Goal: Information Seeking & Learning: Learn about a topic

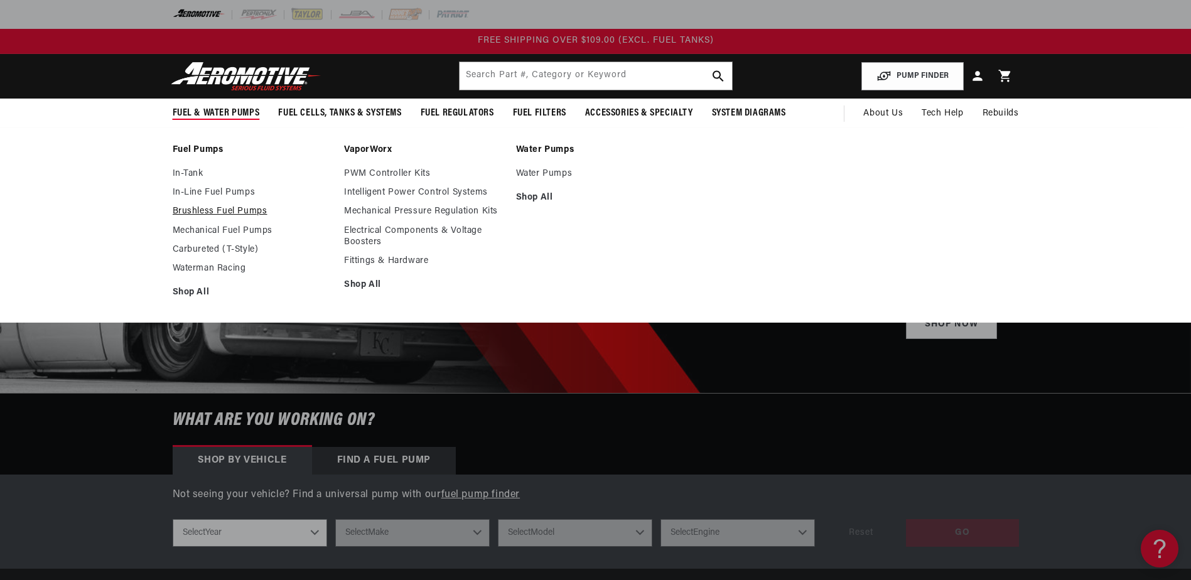
click at [173, 217] on link "Brushless Fuel Pumps" at bounding box center [252, 211] width 159 height 11
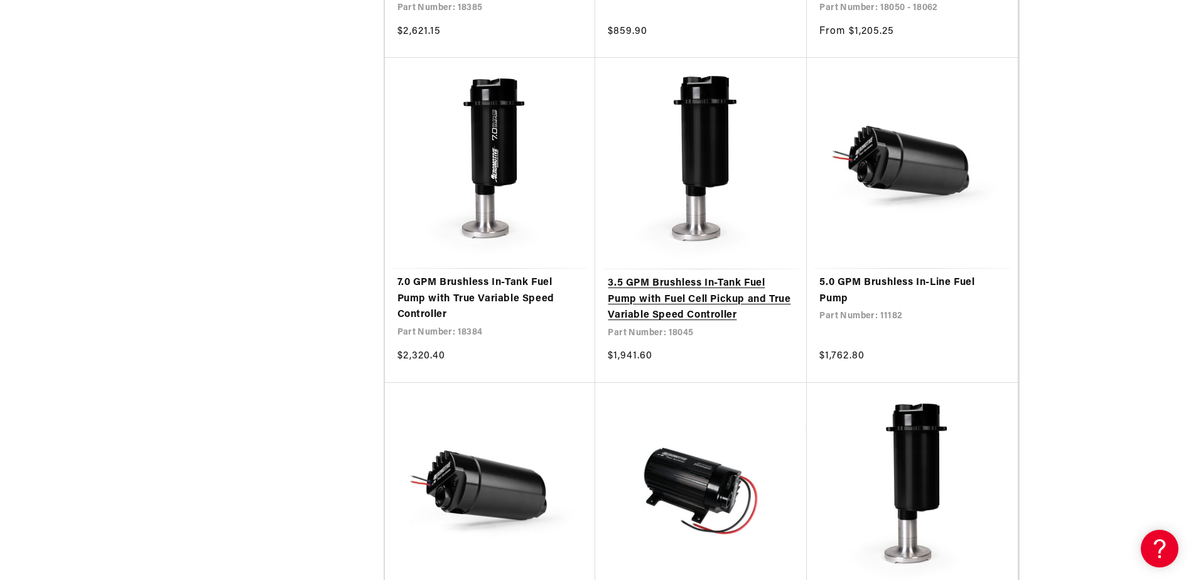
scroll to position [1318, 0]
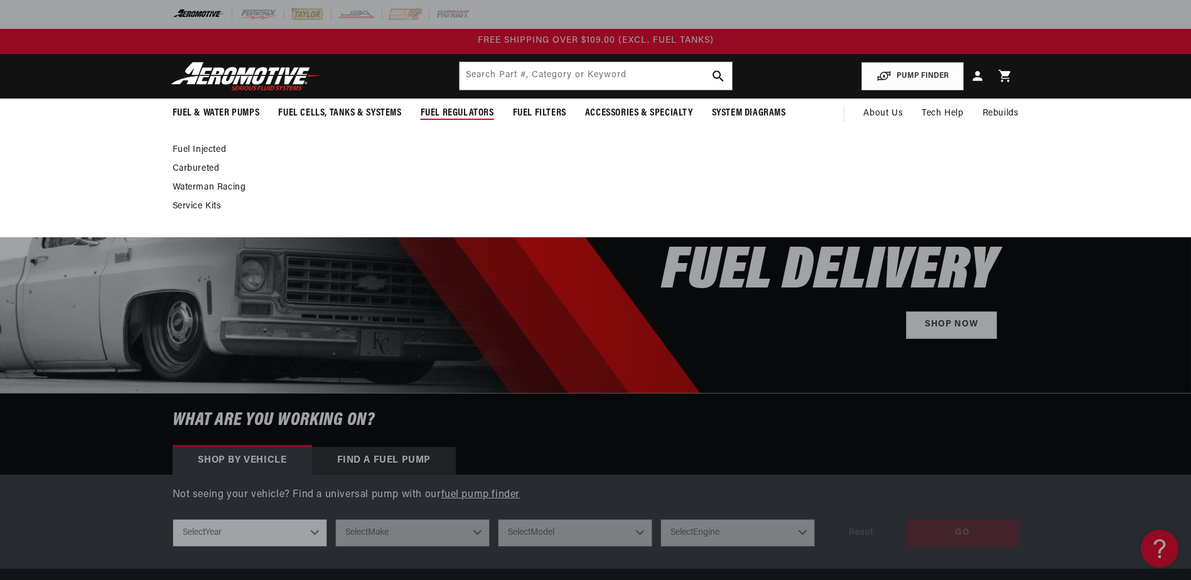
click at [173, 156] on link "Fuel Injected" at bounding box center [590, 149] width 834 height 11
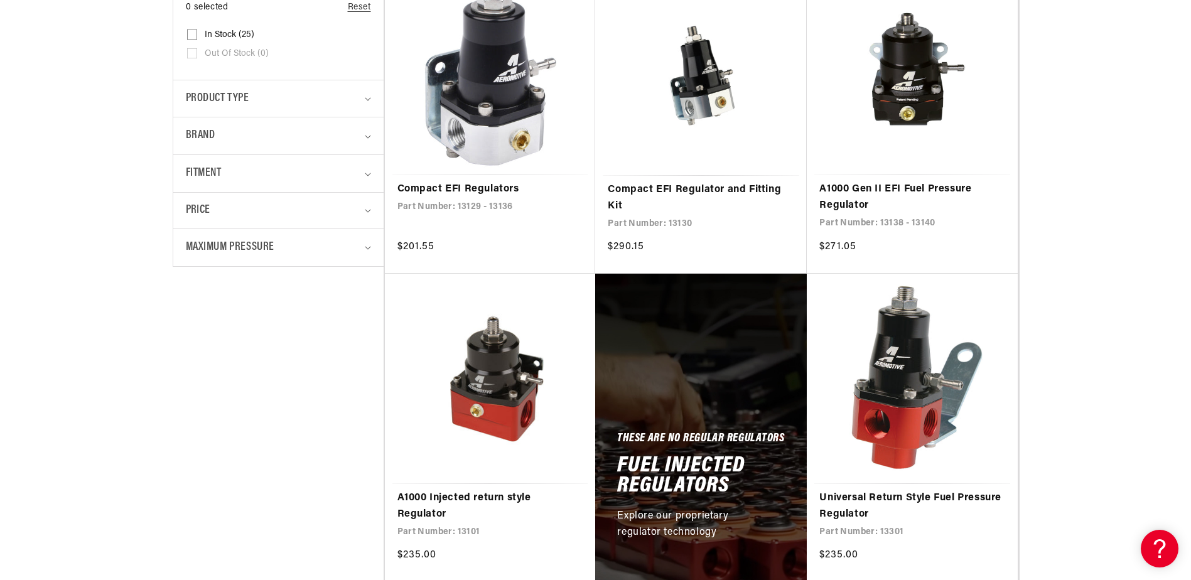
scroll to position [439, 0]
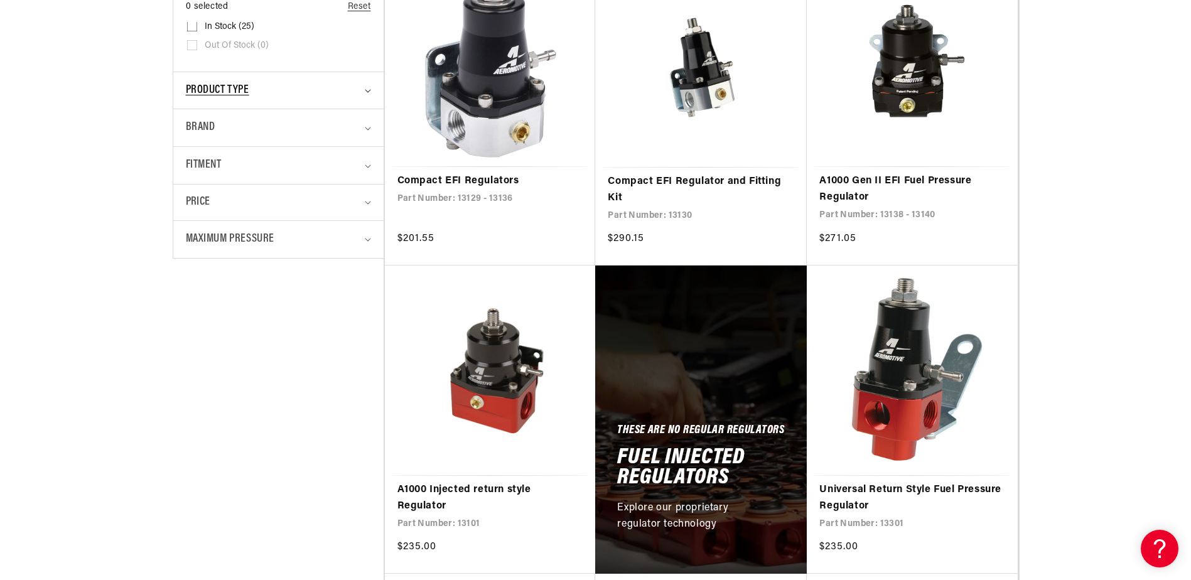
click at [310, 109] on summary "Product type" at bounding box center [278, 90] width 185 height 37
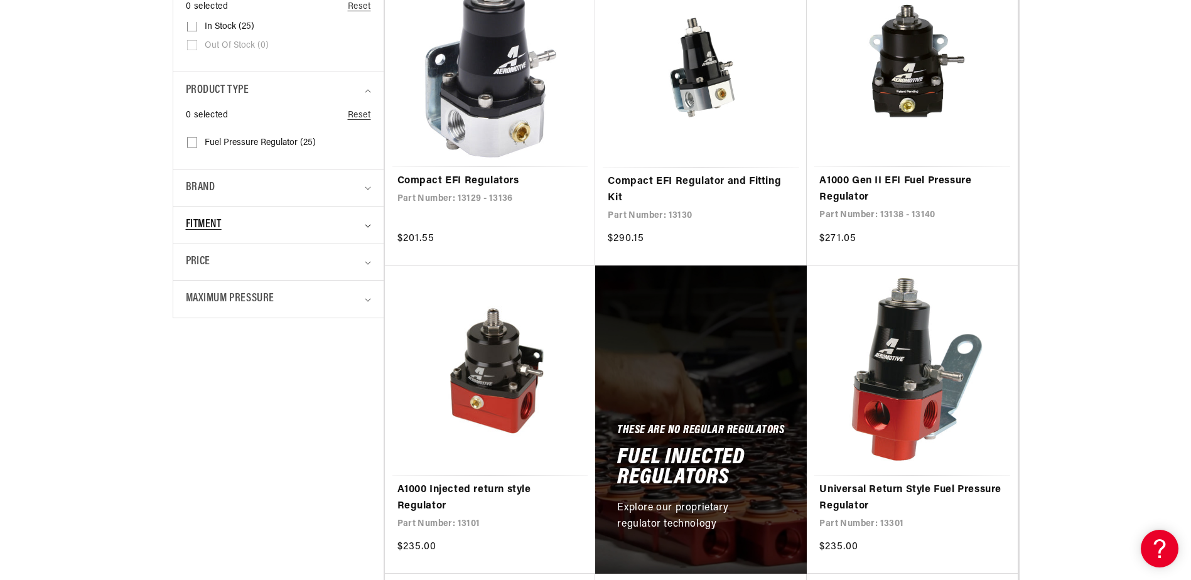
click at [313, 244] on summary "Fitment" at bounding box center [278, 225] width 185 height 37
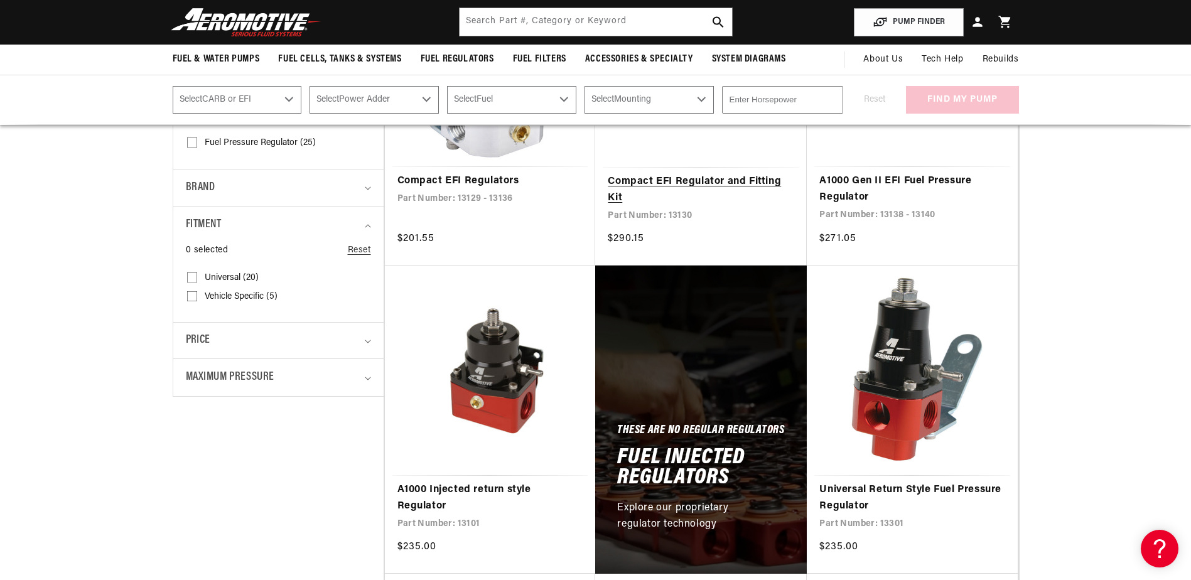
scroll to position [377, 0]
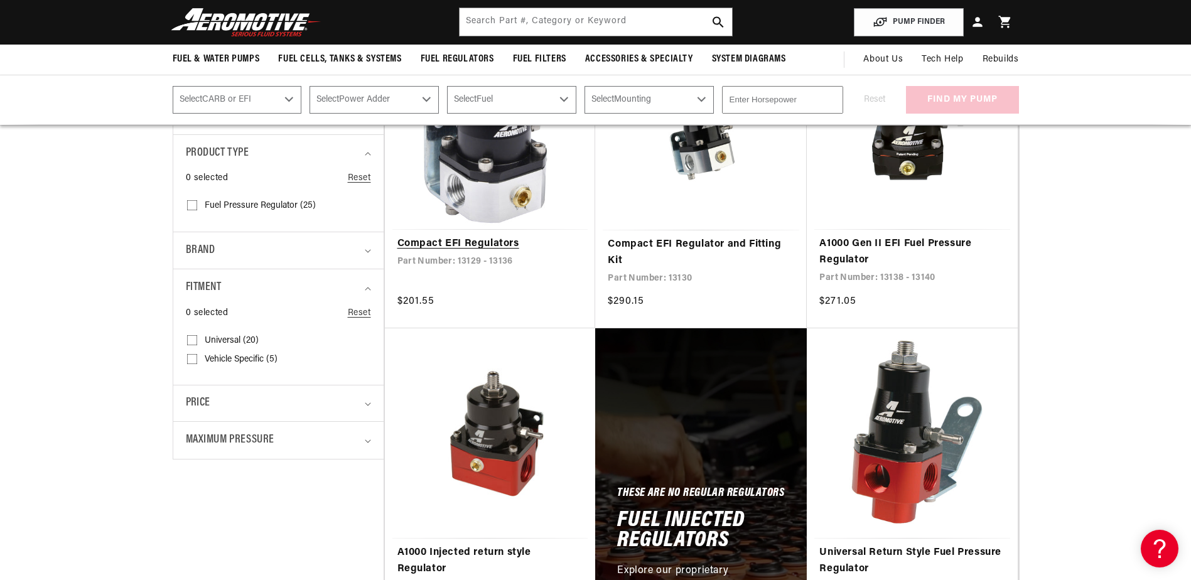
click at [467, 252] on link "Compact EFI Regulators" at bounding box center [490, 244] width 186 height 16
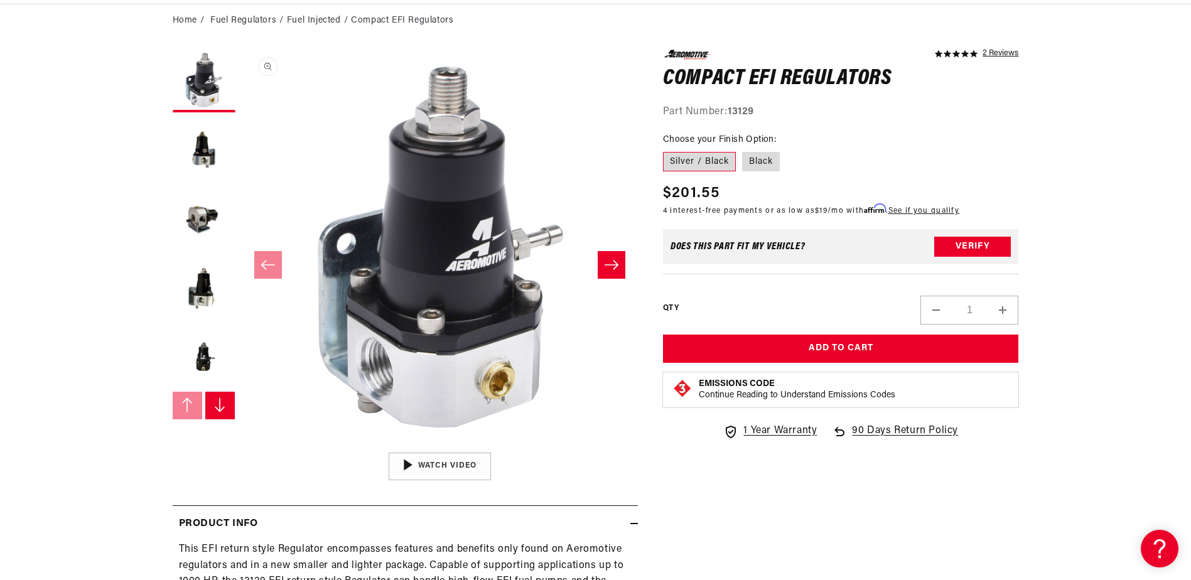
scroll to position [126, 0]
click at [780, 171] on label "Black" at bounding box center [761, 161] width 38 height 20
click at [743, 149] on input "Black" at bounding box center [742, 149] width 1 height 1
radio input "true"
click at [736, 171] on label "Silver / Black" at bounding box center [699, 161] width 73 height 20
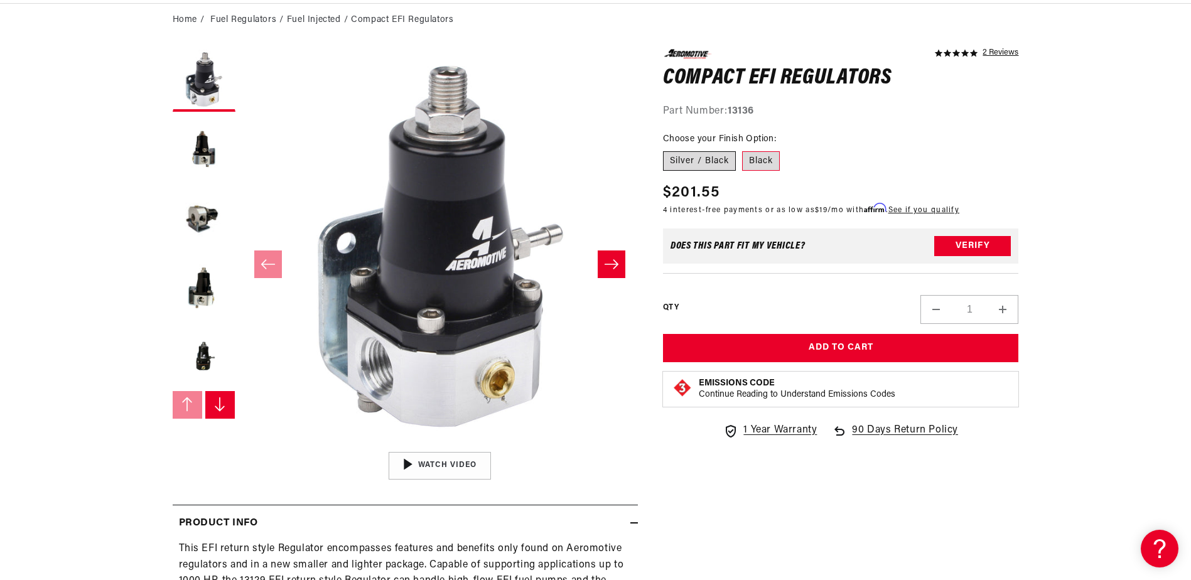
click at [667, 149] on input "Silver / Black" at bounding box center [666, 149] width 1 height 1
radio input "true"
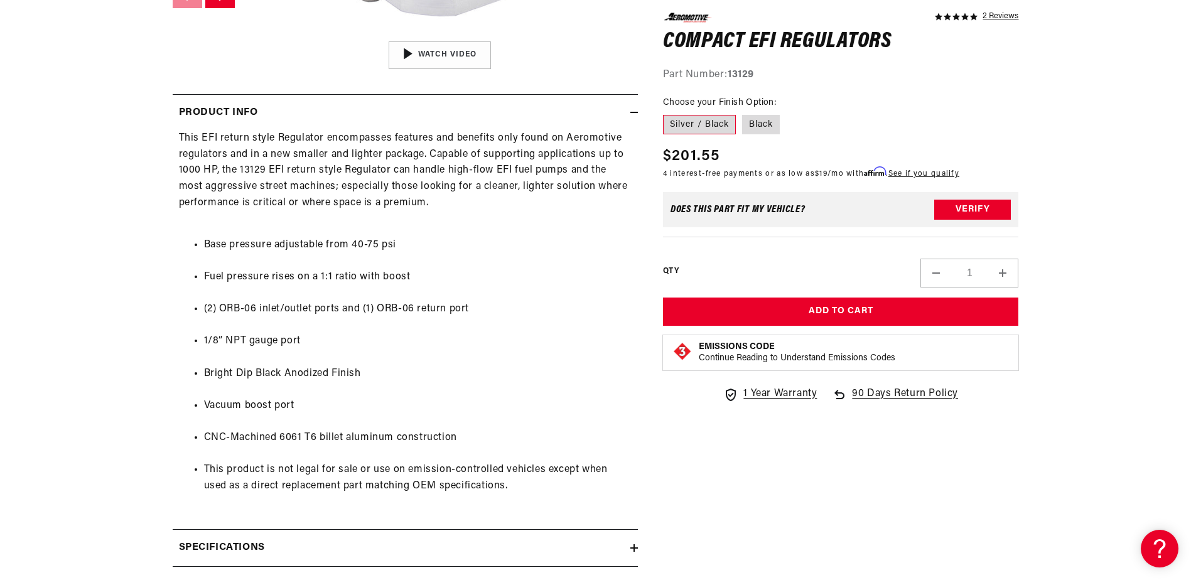
scroll to position [565, 0]
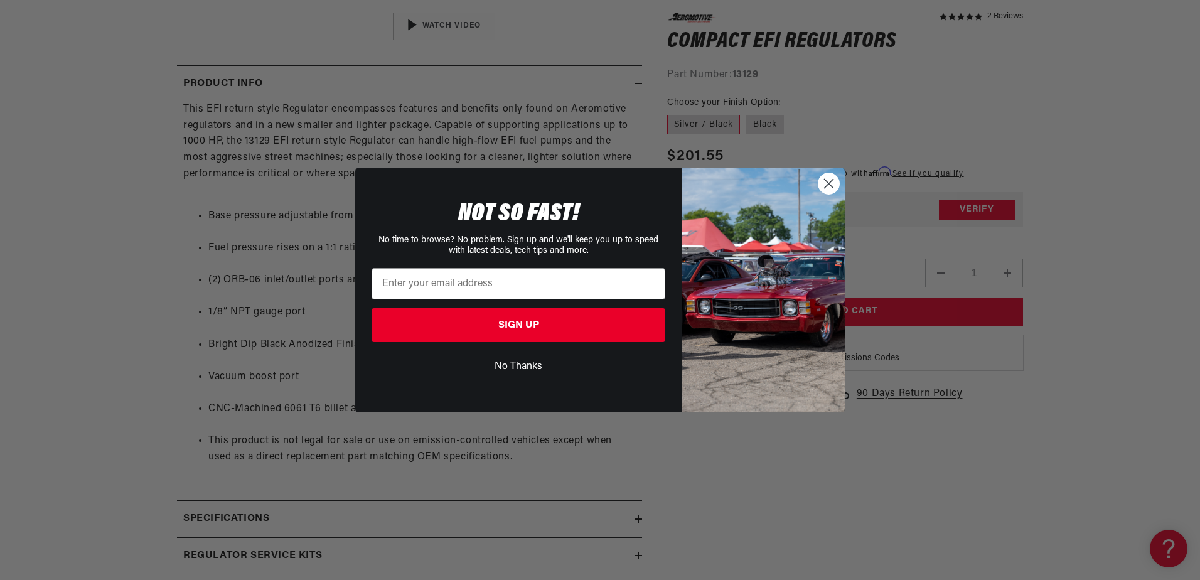
click at [825, 185] on circle "Close dialog" at bounding box center [828, 183] width 21 height 21
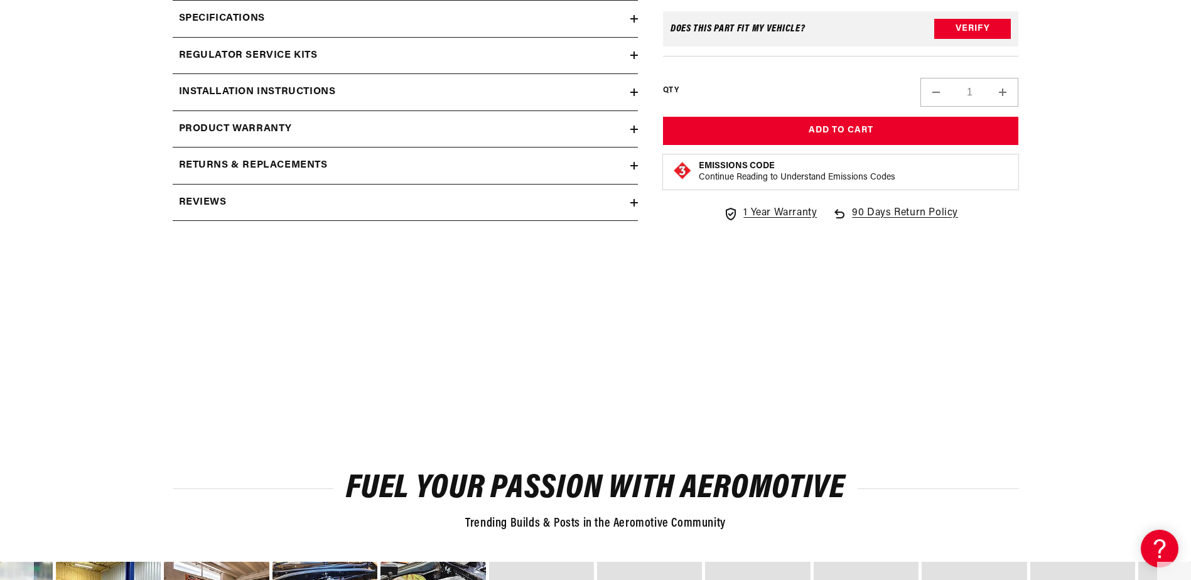
scroll to position [1067, 0]
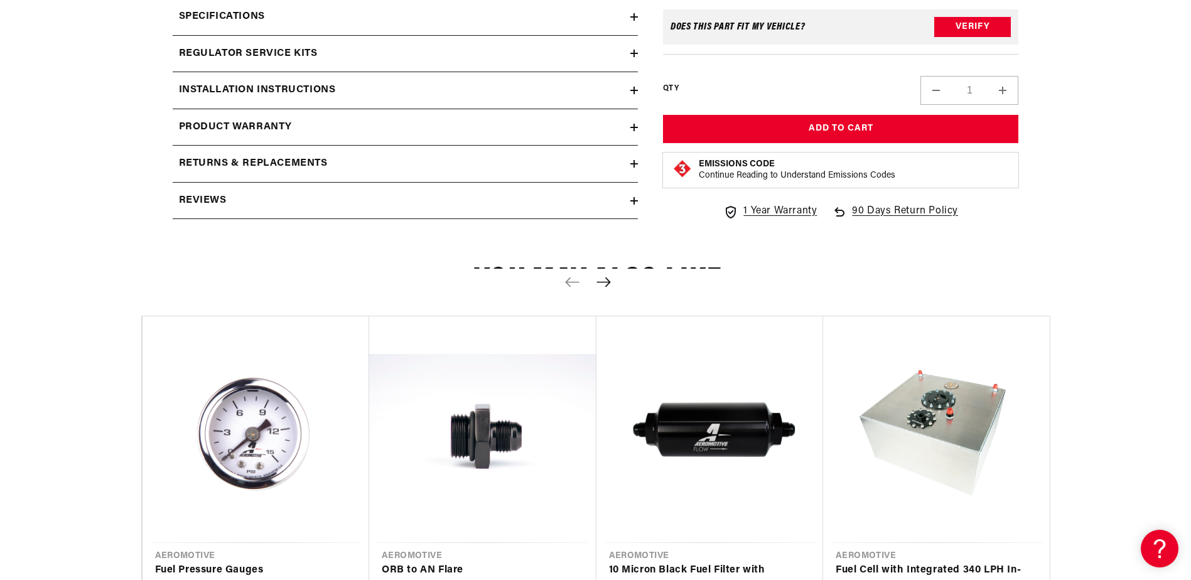
click at [335, 99] on div "Installation Instructions" at bounding box center [402, 90] width 458 height 16
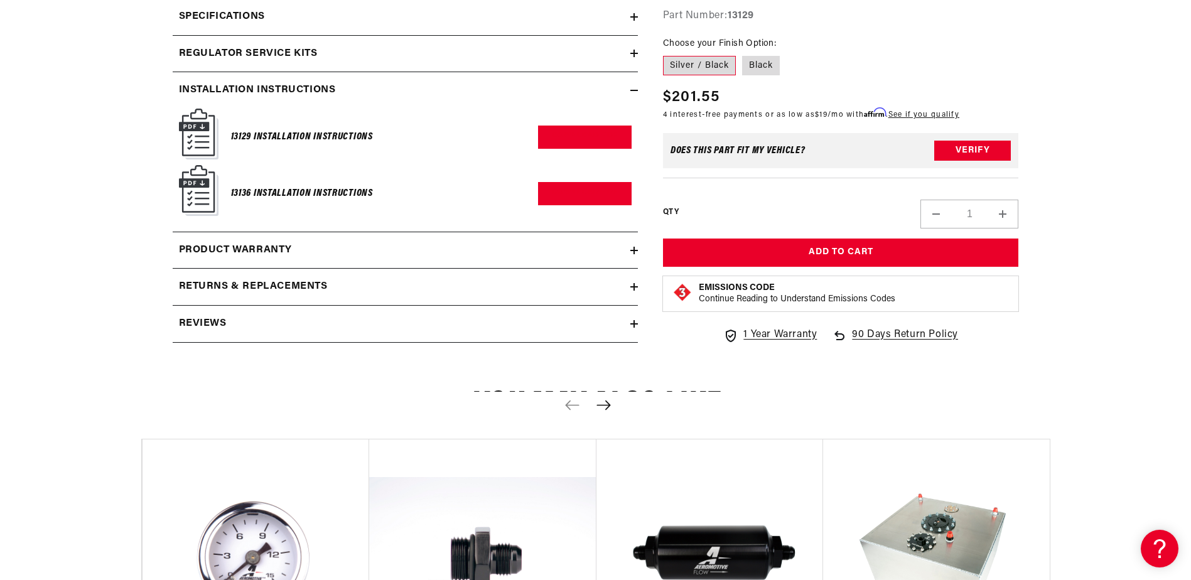
click at [179, 159] on img at bounding box center [199, 134] width 40 height 51
click at [559, 149] on link "Download PDF" at bounding box center [585, 137] width 94 height 23
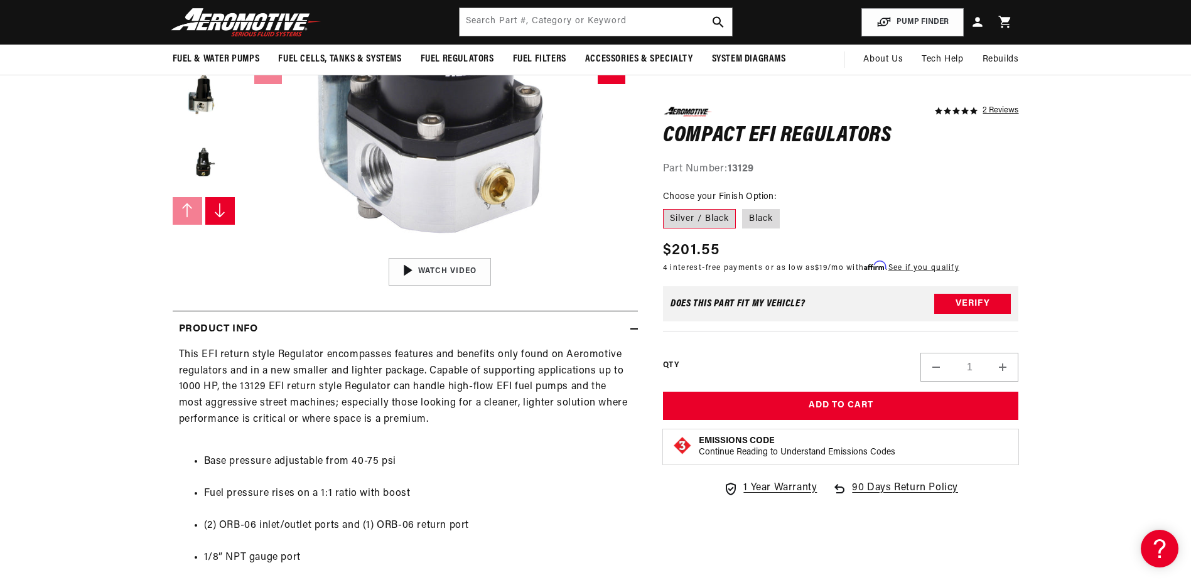
scroll to position [314, 0]
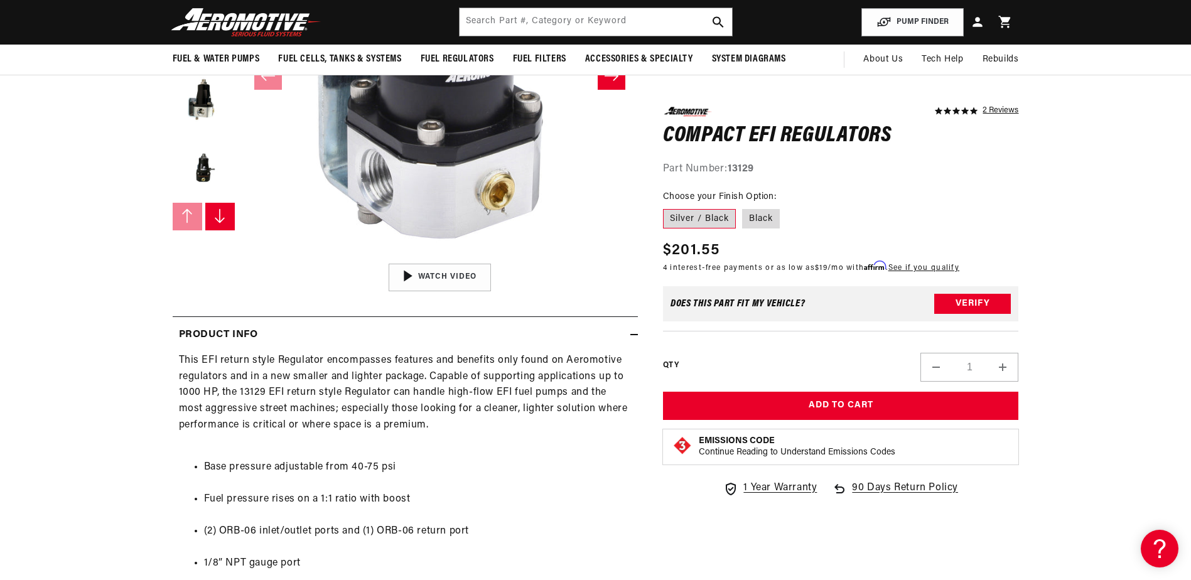
click at [173, 269] on button "Load image 6 in gallery view" at bounding box center [204, 237] width 63 height 63
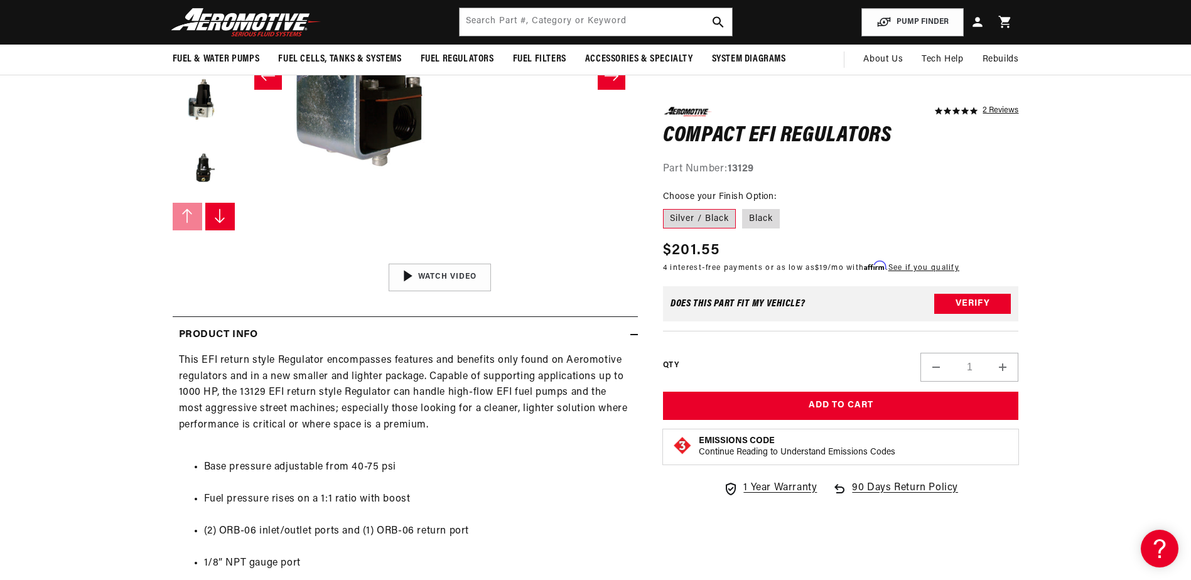
scroll to position [1, 2563]
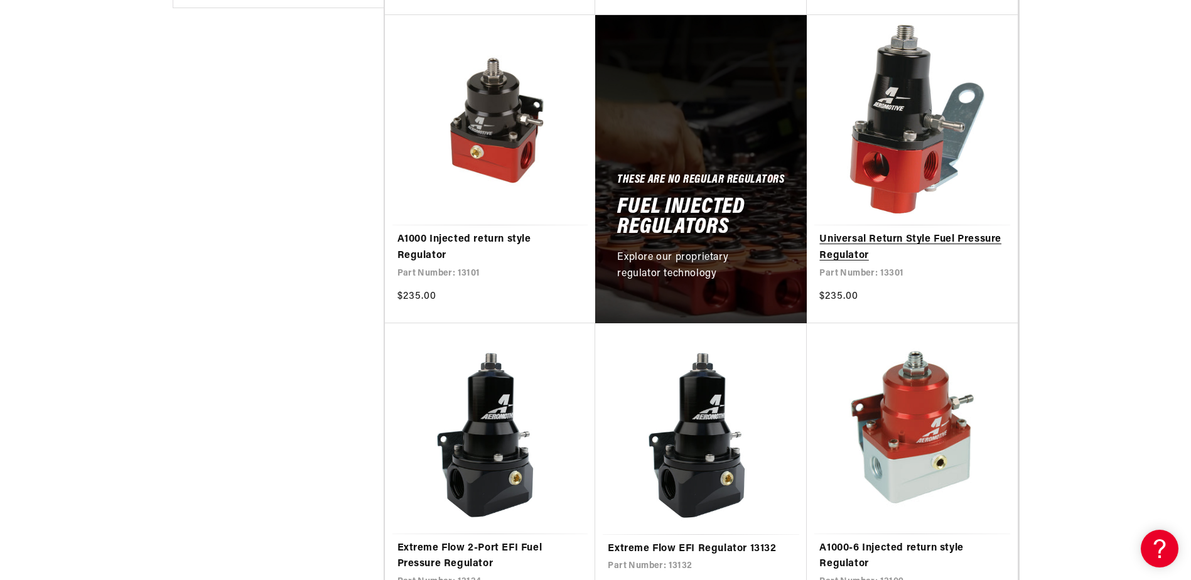
scroll to position [690, 0]
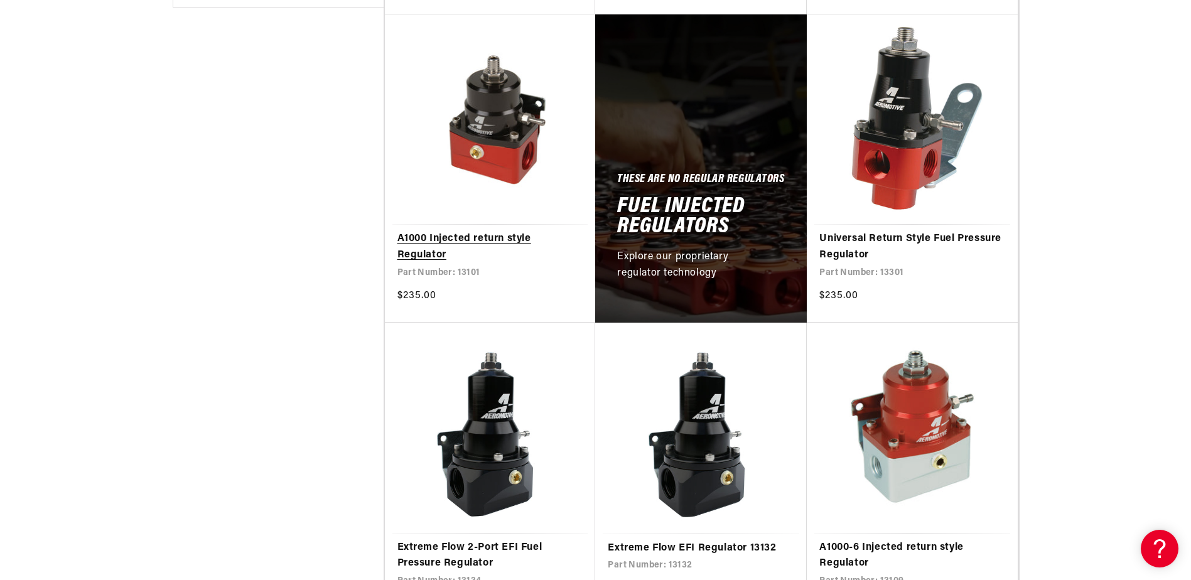
click at [397, 263] on link "A1000 Injected return style Regulator" at bounding box center [490, 247] width 186 height 32
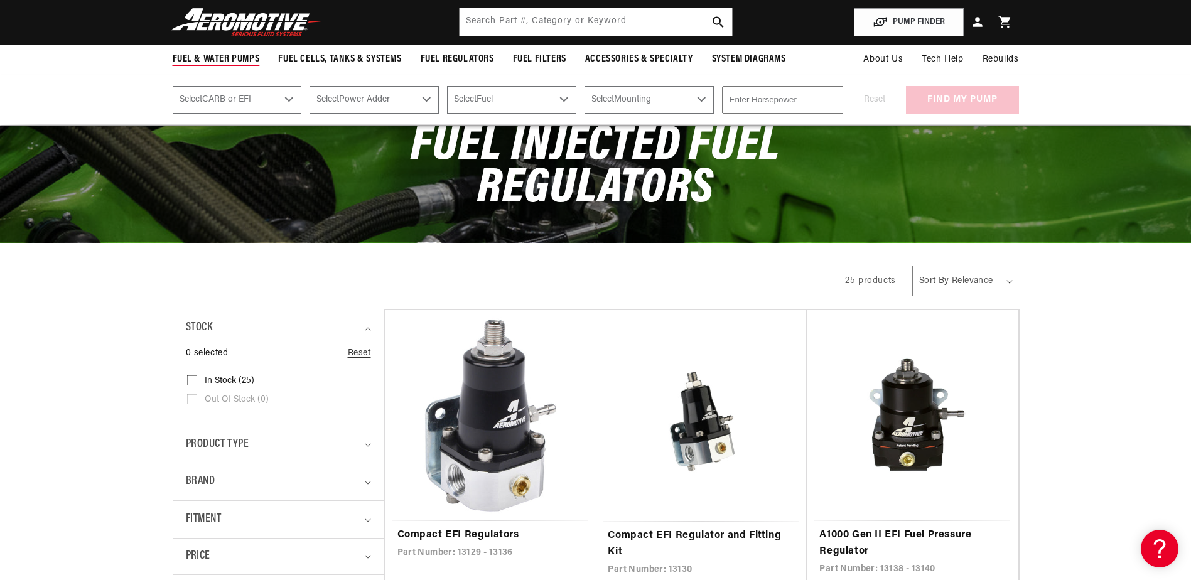
scroll to position [63, 0]
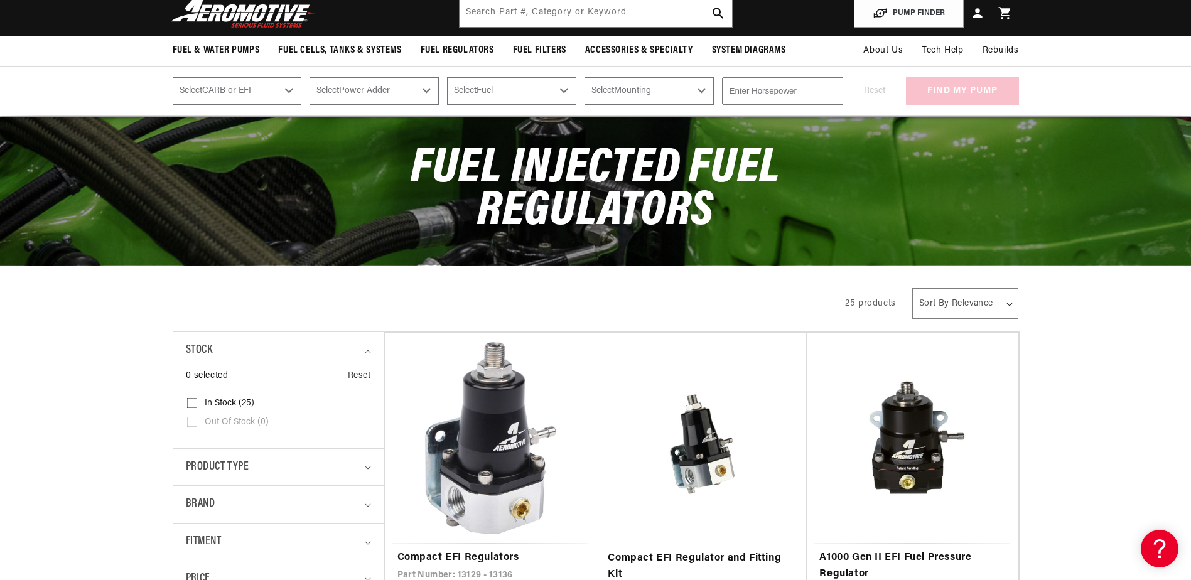
click at [168, 28] on img at bounding box center [246, 14] width 157 height 30
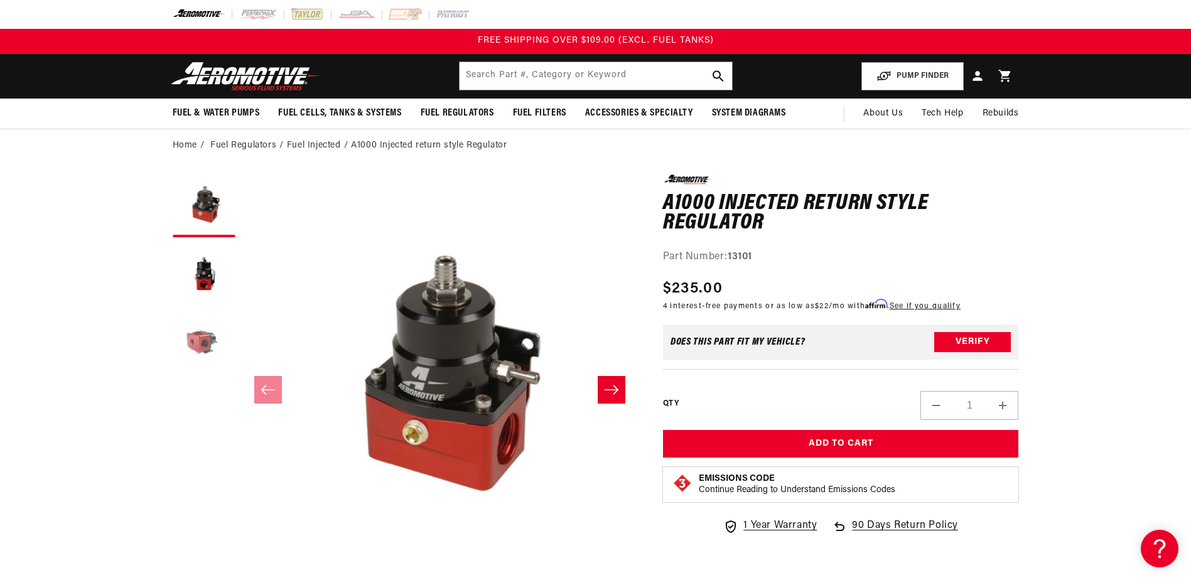
click at [173, 375] on button "Load image 3 in gallery view" at bounding box center [204, 344] width 63 height 63
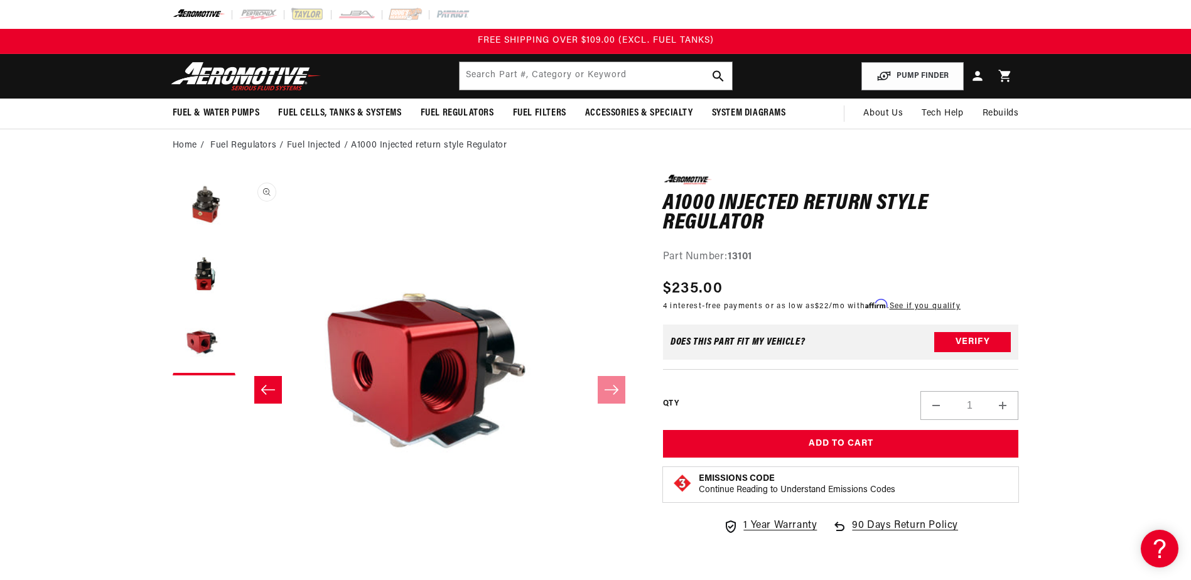
scroll to position [1, 1026]
click at [173, 306] on button "Load image 2 in gallery view" at bounding box center [204, 275] width 63 height 63
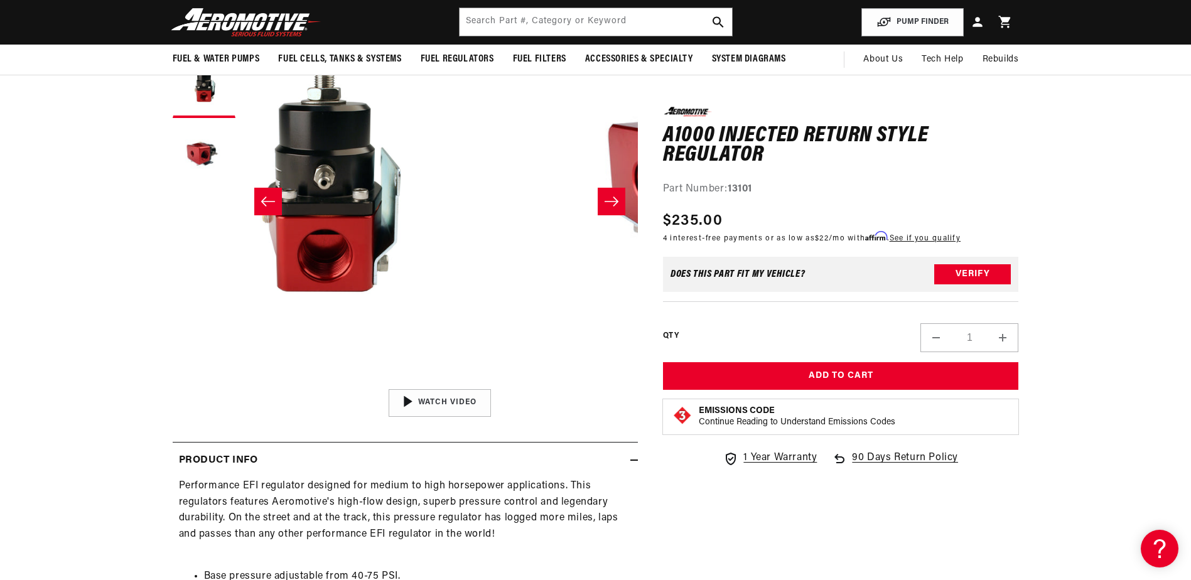
scroll to position [0, 513]
click at [617, 208] on icon "Slide right" at bounding box center [611, 201] width 15 height 13
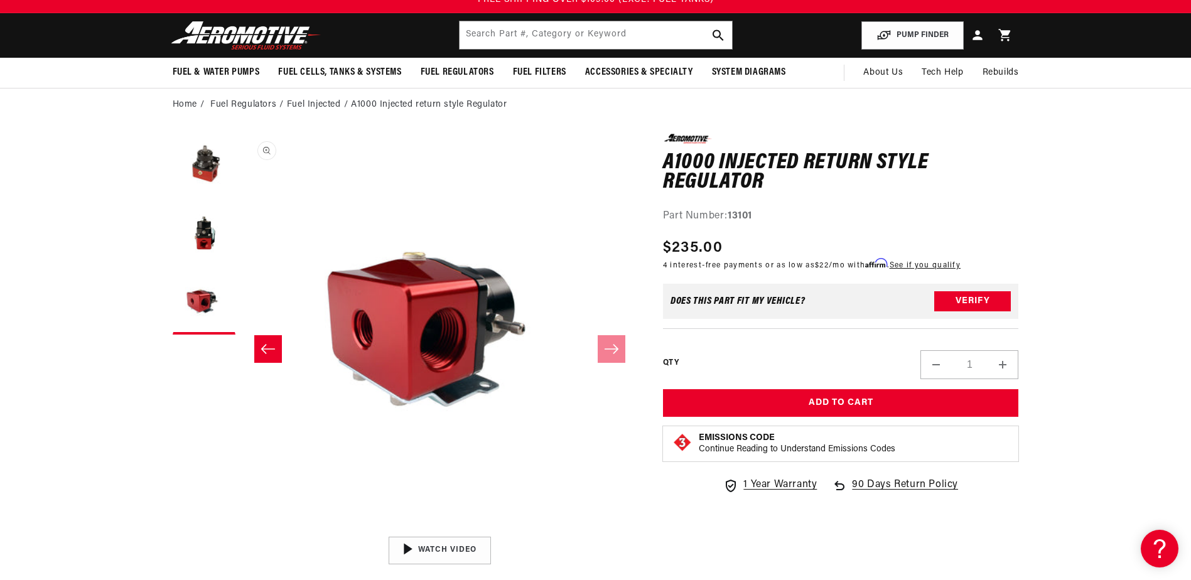
scroll to position [63, 0]
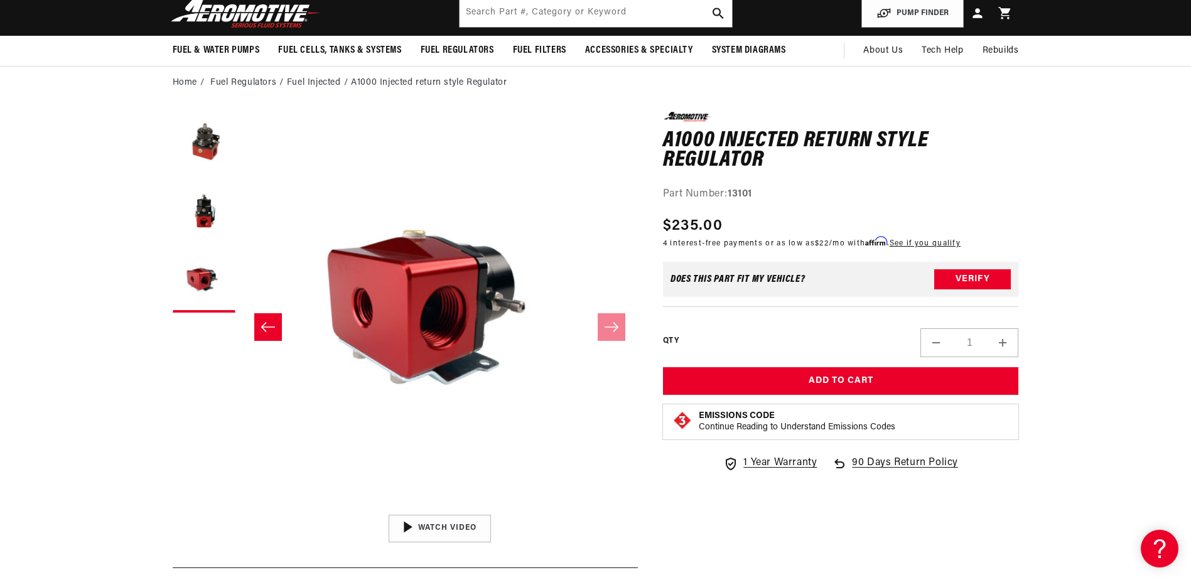
click at [805, 284] on div "Does This part fit My vehicle?" at bounding box center [737, 279] width 135 height 10
click at [1011, 289] on button "Verify" at bounding box center [972, 279] width 77 height 20
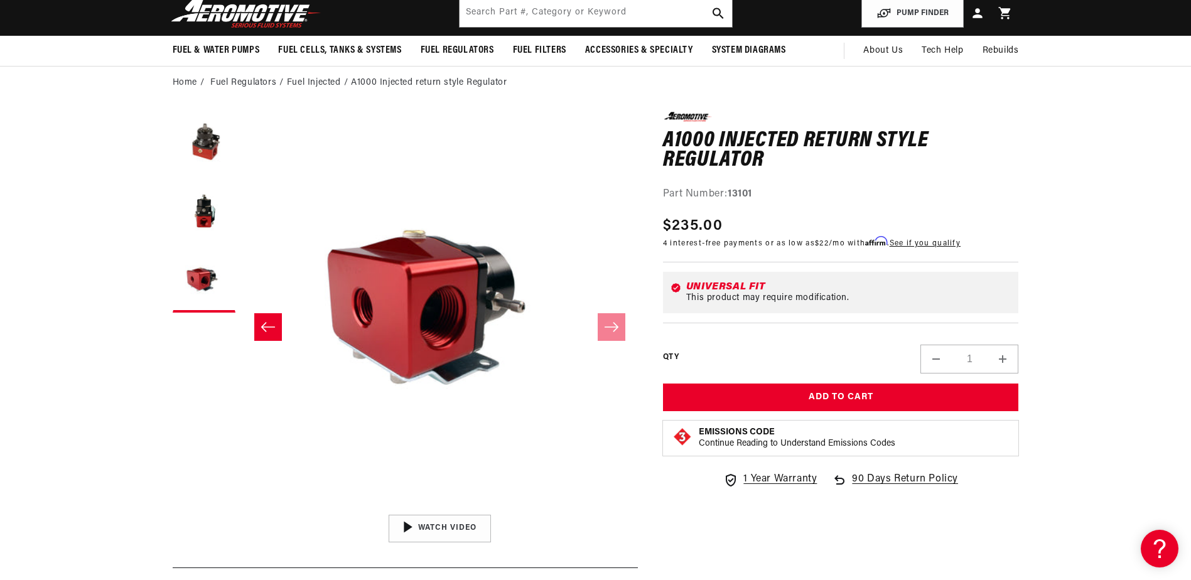
click at [786, 303] on div "This product may require modification." at bounding box center [848, 298] width 325 height 10
click at [240, 508] on button "Open media 3 in modal" at bounding box center [240, 508] width 0 height 0
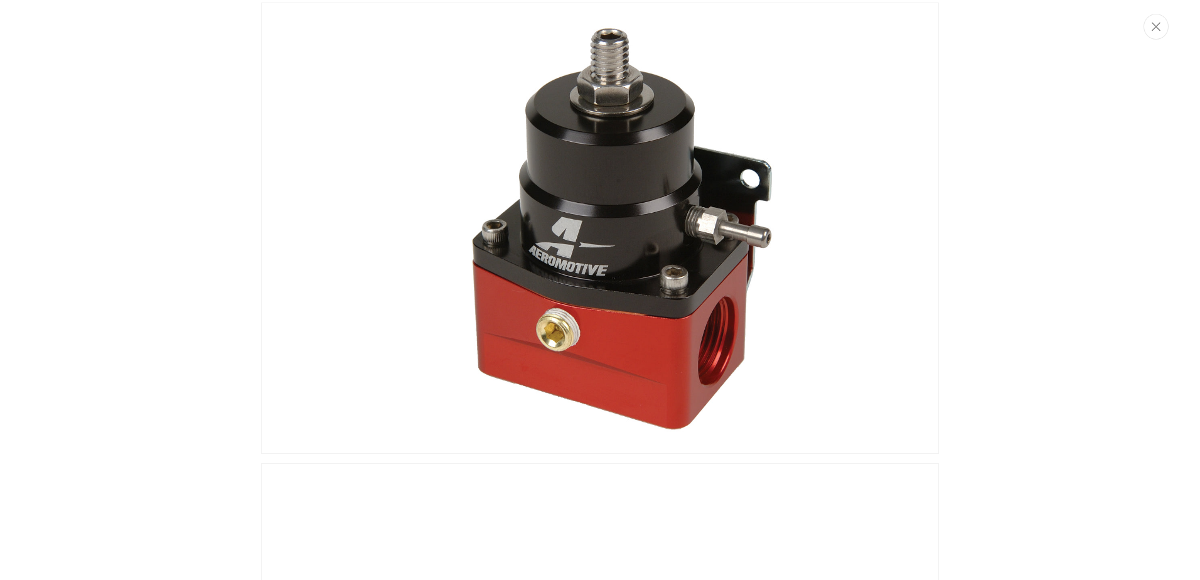
scroll to position [0, 0]
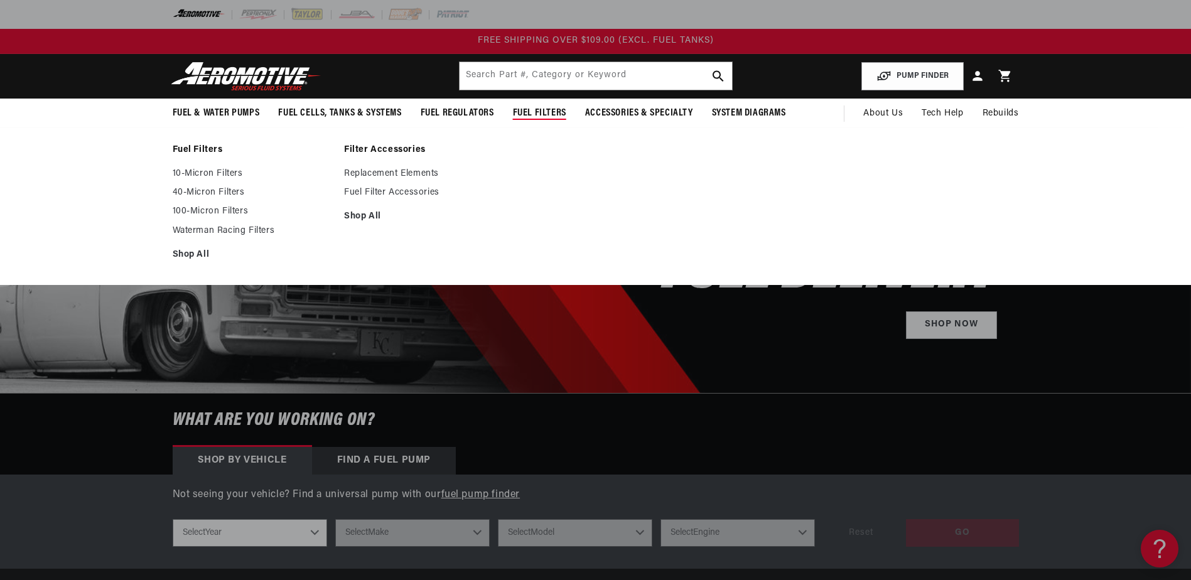
click at [520, 120] on span "Fuel Filters" at bounding box center [539, 113] width 53 height 13
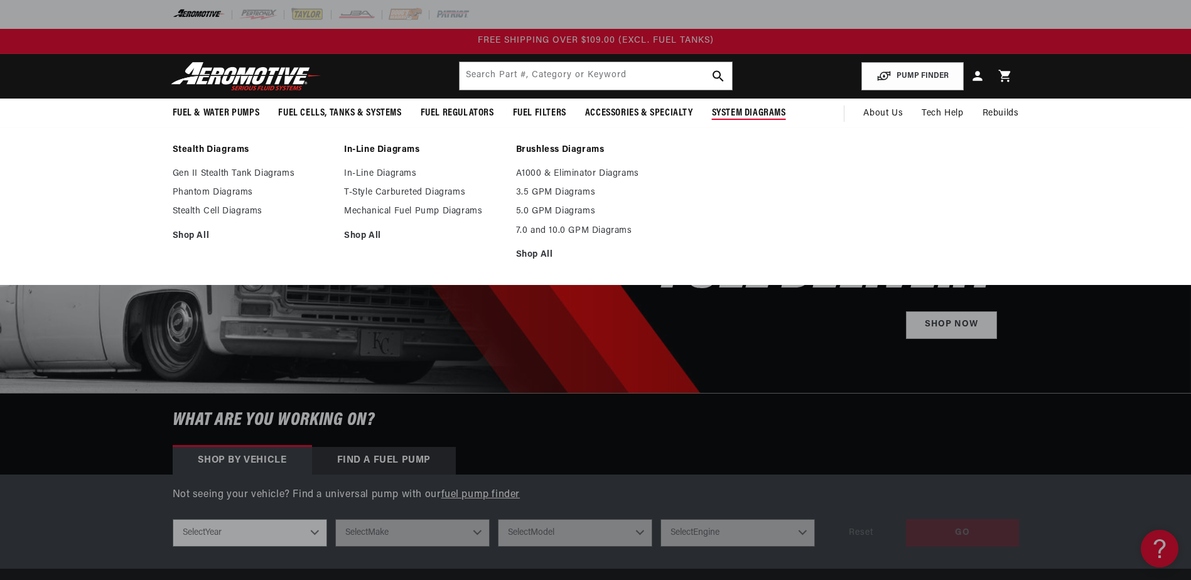
click at [770, 120] on span "System Diagrams" at bounding box center [749, 113] width 74 height 13
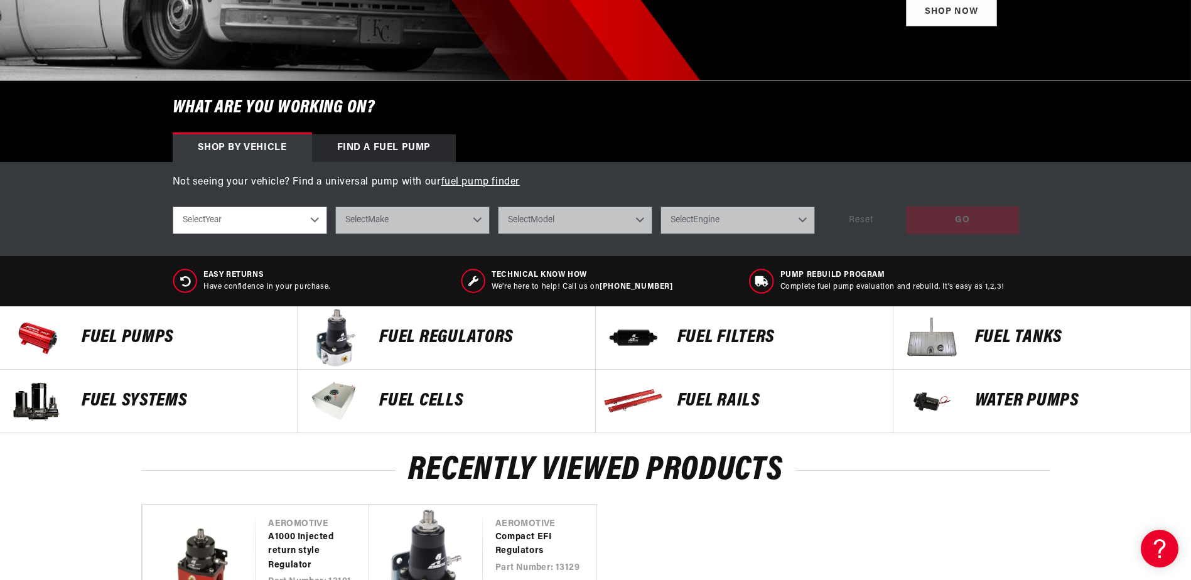
scroll to position [314, 0]
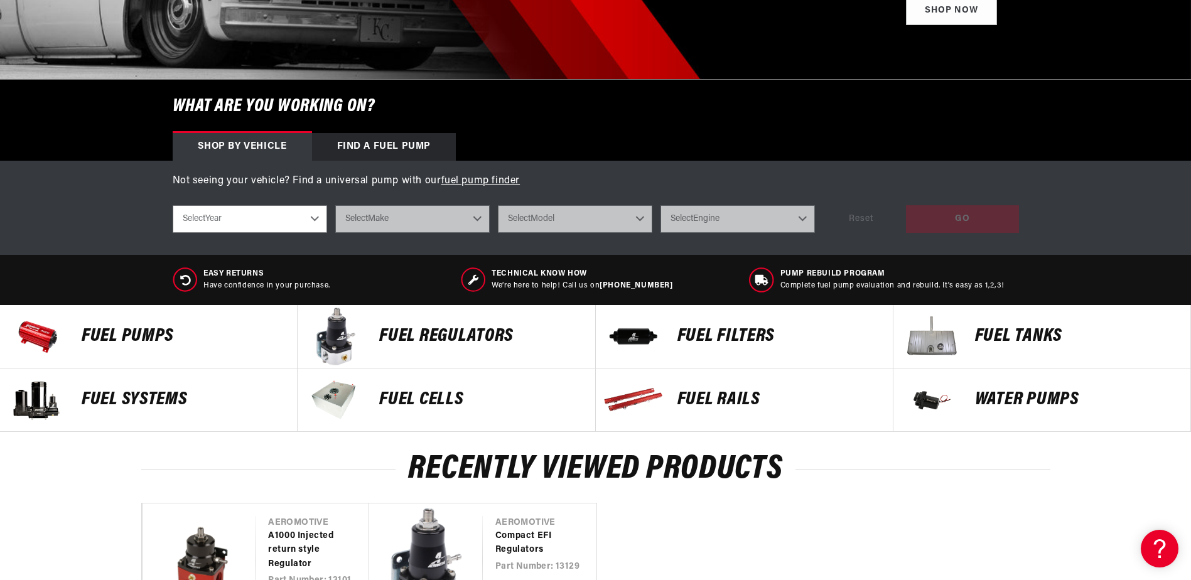
click at [260, 233] on select "Select Year 2023 2022 2021 2020 2019 2018 2017 2016 2015 2014 2013 2012 2011 20…" at bounding box center [250, 219] width 154 height 28
select select "1998"
click at [173, 233] on select "Select Year 2023 2022 2021 2020 2019 2018 2017 2016 2015 2014 2013 2012 2011 20…" at bounding box center [250, 219] width 154 height 28
select select "1998"
click at [471, 233] on select "Select Make Acura Buick Chevrolet Eagle Ford GMC Honda Hyundai Jeep Lexus Linco…" at bounding box center [412, 219] width 154 height 28
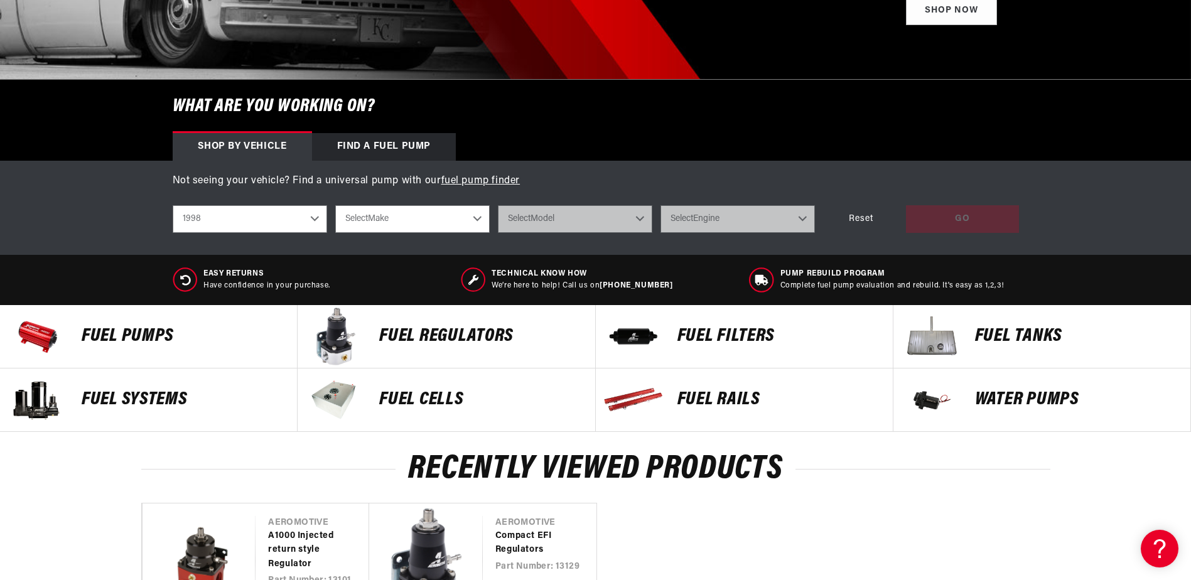
select select "Chevrolet"
click at [335, 233] on select "Select Make Acura Buick Chevrolet Eagle Ford GMC Honda Hyundai Jeep Lexus Linco…" at bounding box center [412, 219] width 154 height 28
select select "Chevrolet"
click at [652, 233] on select "Select Model C1500 C2500 Camaro K1500 K2500" at bounding box center [575, 219] width 154 height 28
select select "Camaro"
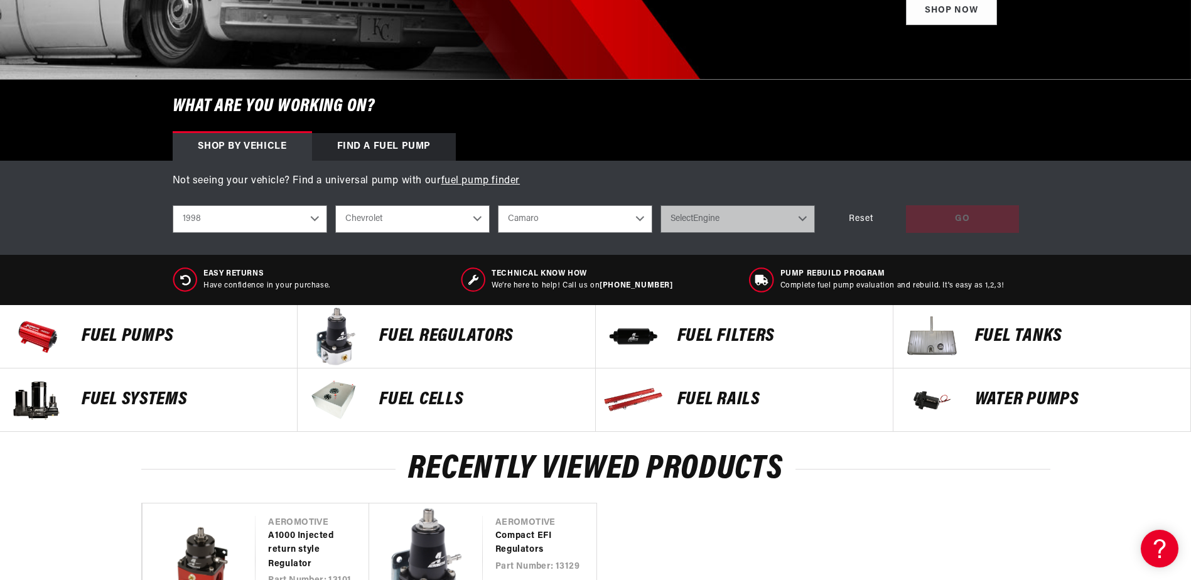
click at [498, 233] on select "Select Model C1500 C2500 Camaro K1500 K2500" at bounding box center [575, 219] width 154 height 28
select select "Camaro"
click at [815, 233] on select "Select Engine 5.7L" at bounding box center [737, 219] width 154 height 28
select select "5.7L"
click at [699, 233] on select "Select Engine 5.7L" at bounding box center [737, 219] width 154 height 28
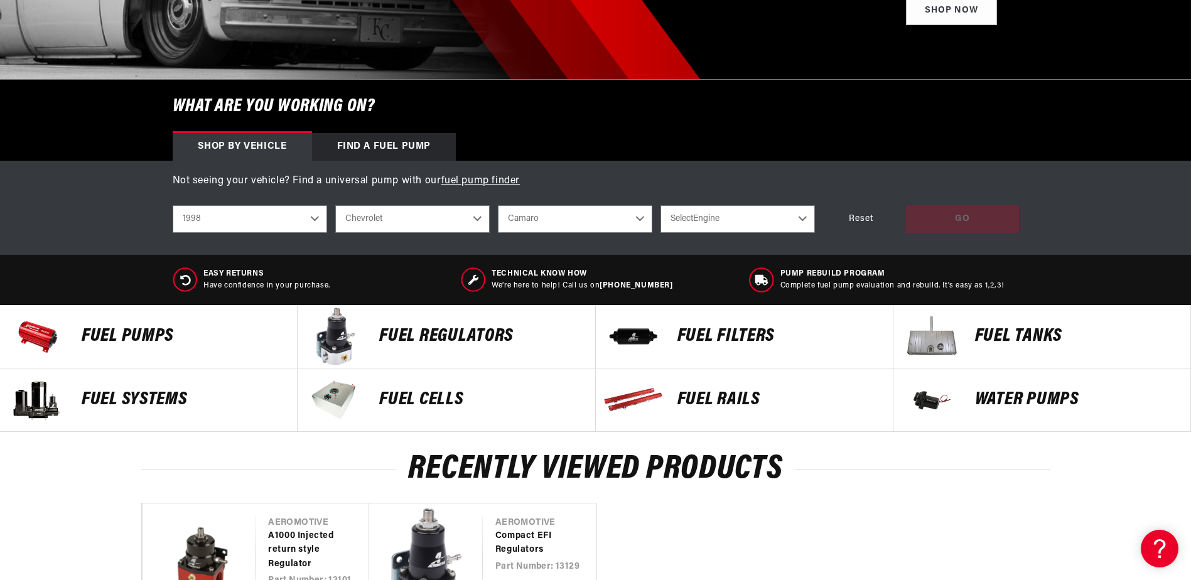
select select "5.7L"
click at [1019, 233] on div "GO" at bounding box center [962, 219] width 113 height 28
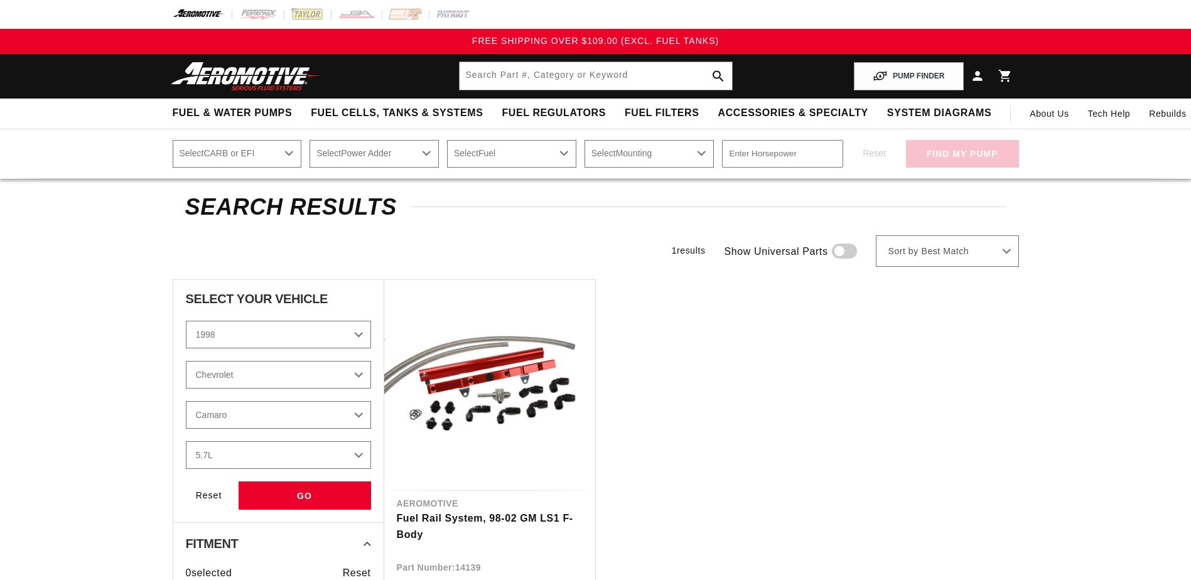
select select "1998"
select select "Chevrolet"
select select "Camaro"
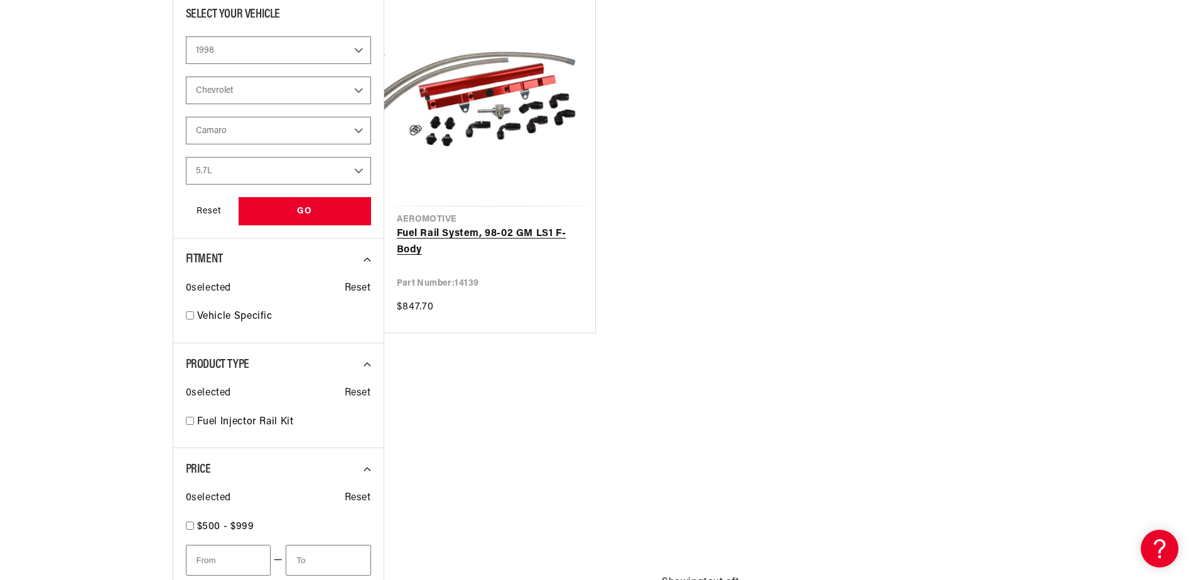
scroll to position [314, 0]
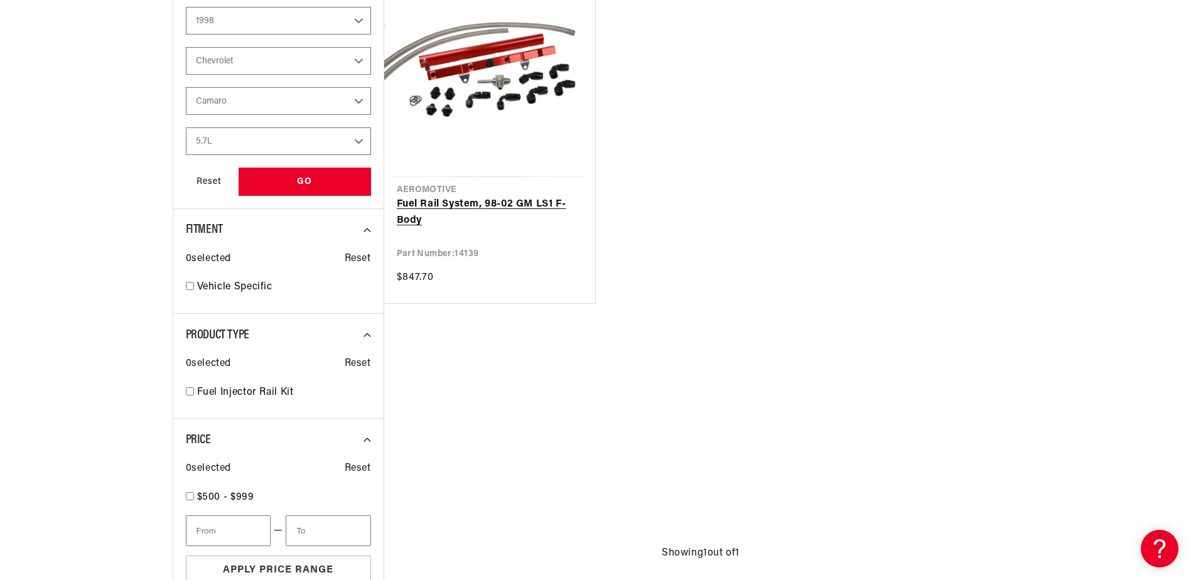
click at [460, 228] on link "Fuel Rail System, 98-02 GM LS1 F-Body" at bounding box center [490, 212] width 186 height 32
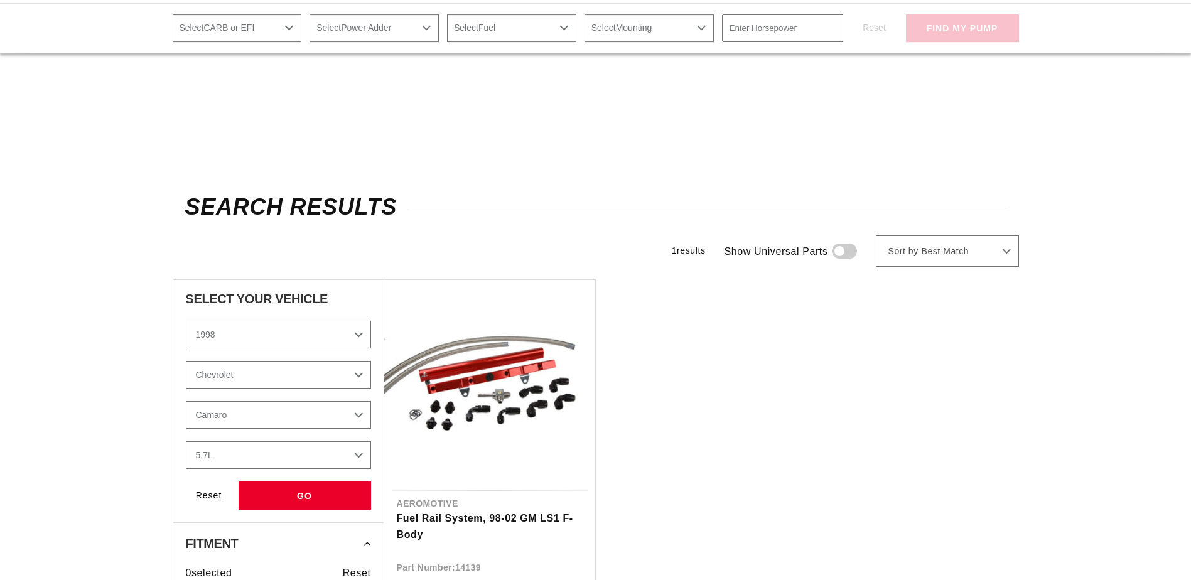
select select "1998"
select select "Chevrolet"
select select "Camaro"
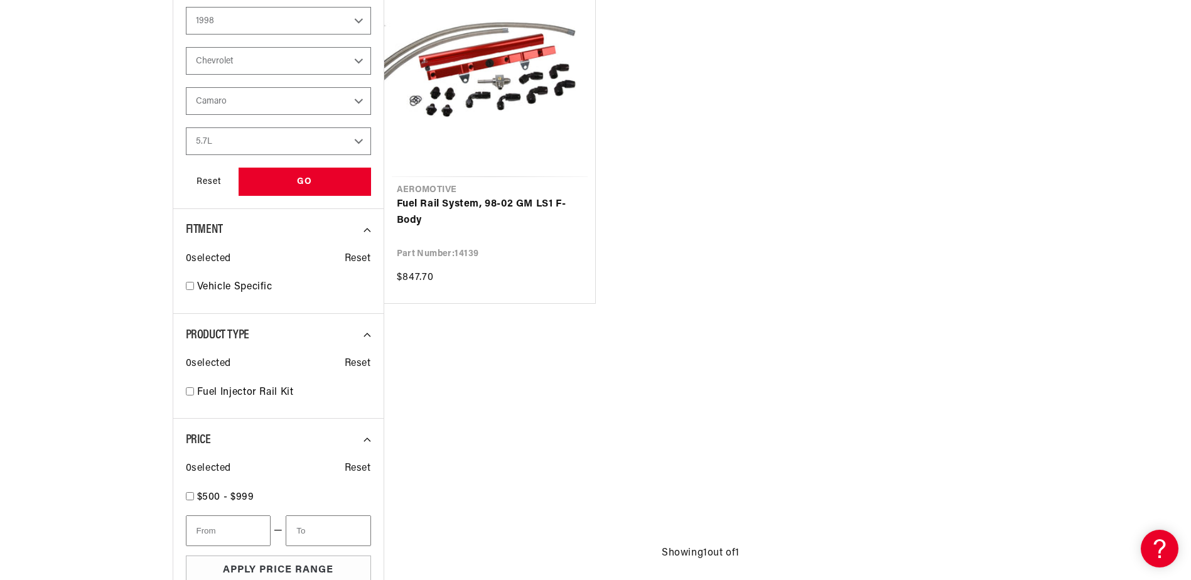
click at [186, 115] on select "C1500 C2500 [GEOGRAPHIC_DATA] K1500 K2500" at bounding box center [278, 101] width 185 height 28
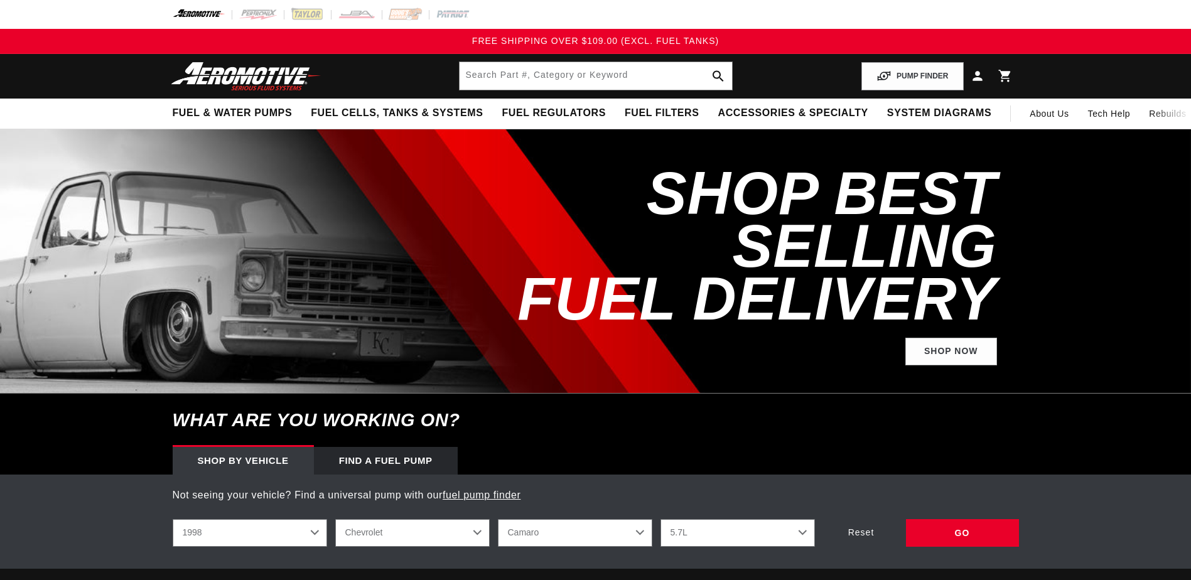
select select "1998"
select select "Chevrolet"
select select "Camaro"
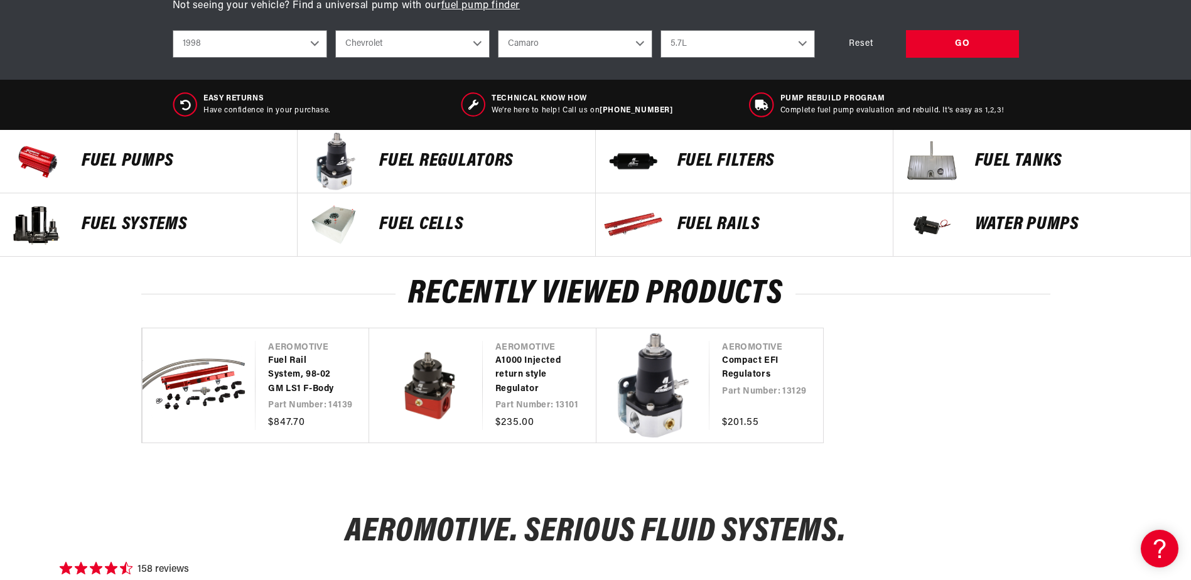
scroll to position [502, 0]
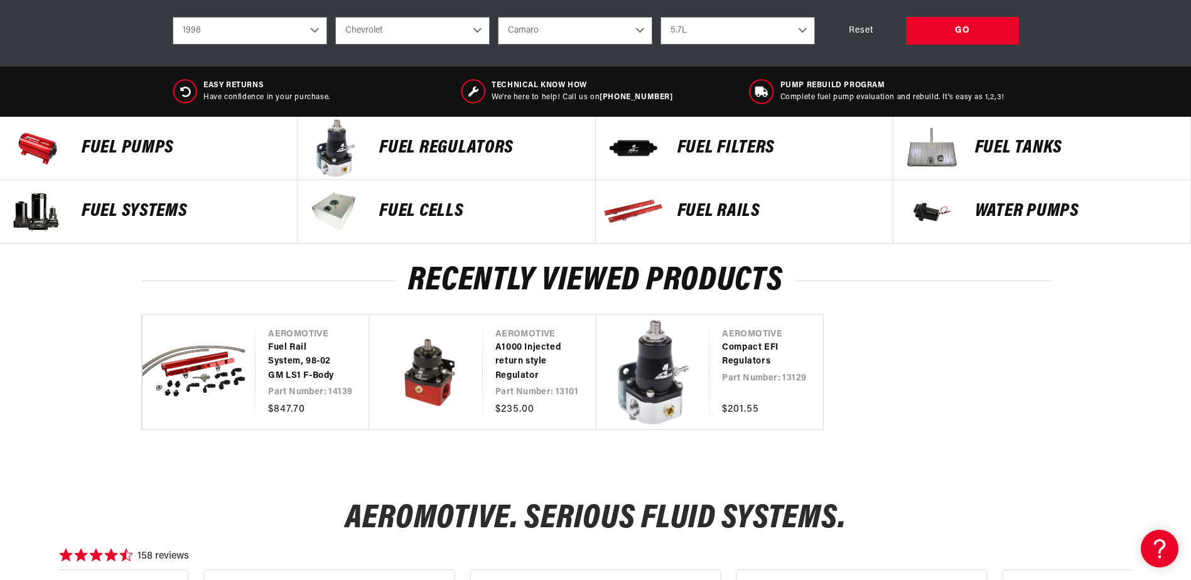
click at [962, 180] on img at bounding box center [930, 148] width 63 height 63
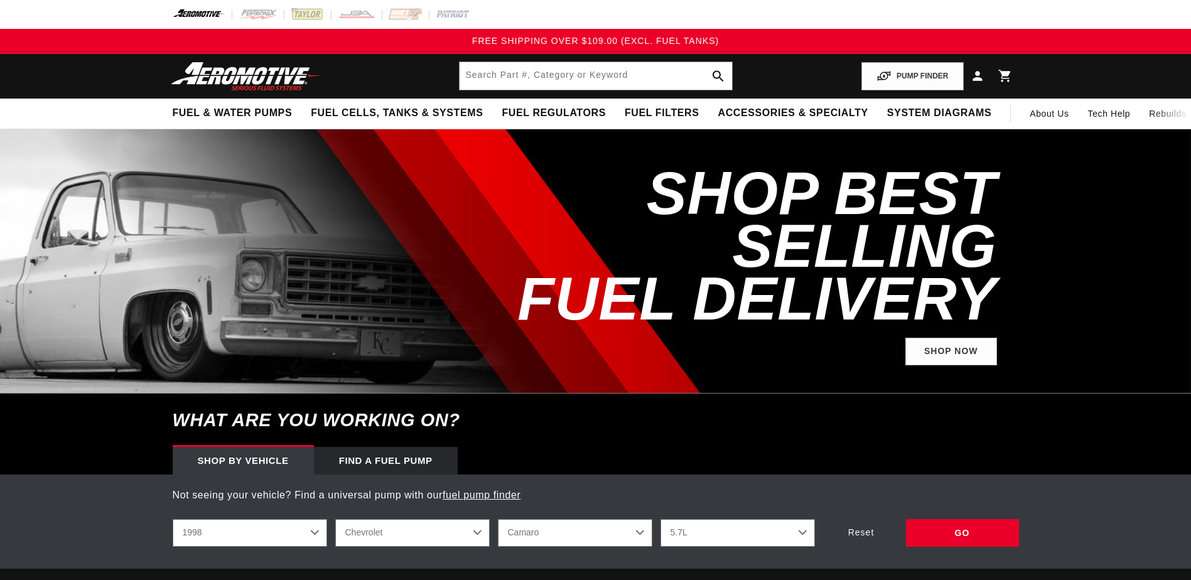
select select "1998"
select select "Chevrolet"
select select "Camaro"
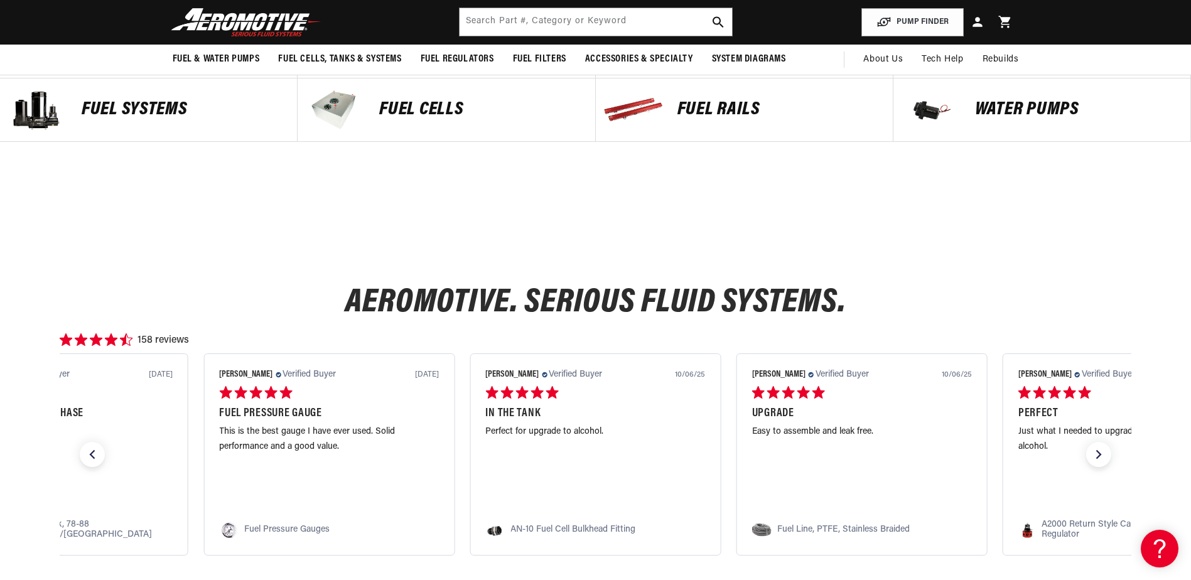
scroll to position [502, 0]
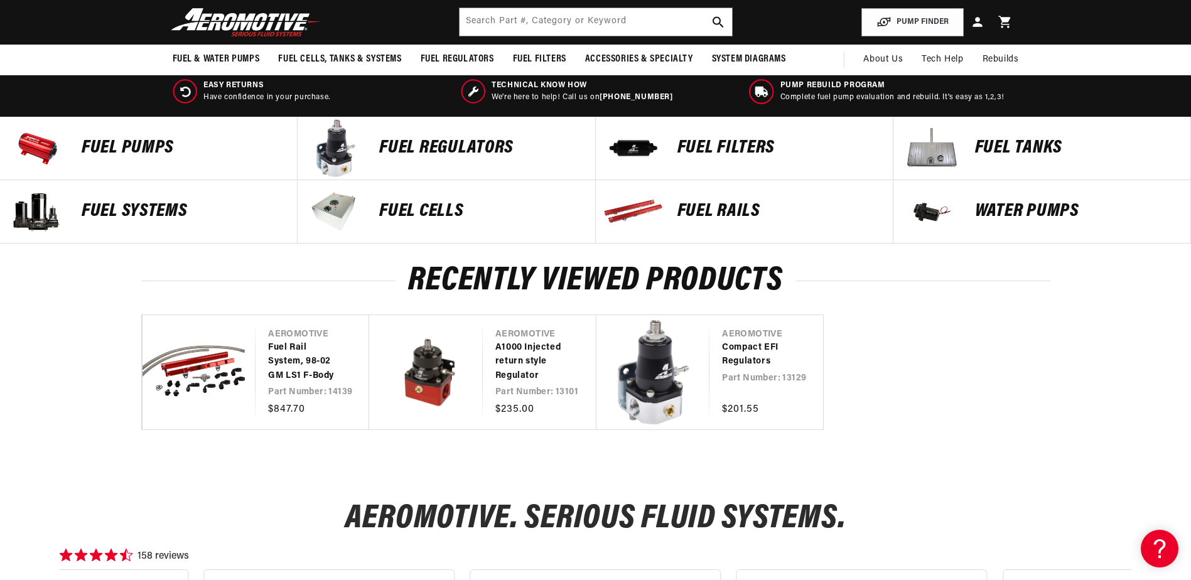
click at [131, 221] on p "Fuel Systems" at bounding box center [183, 211] width 203 height 19
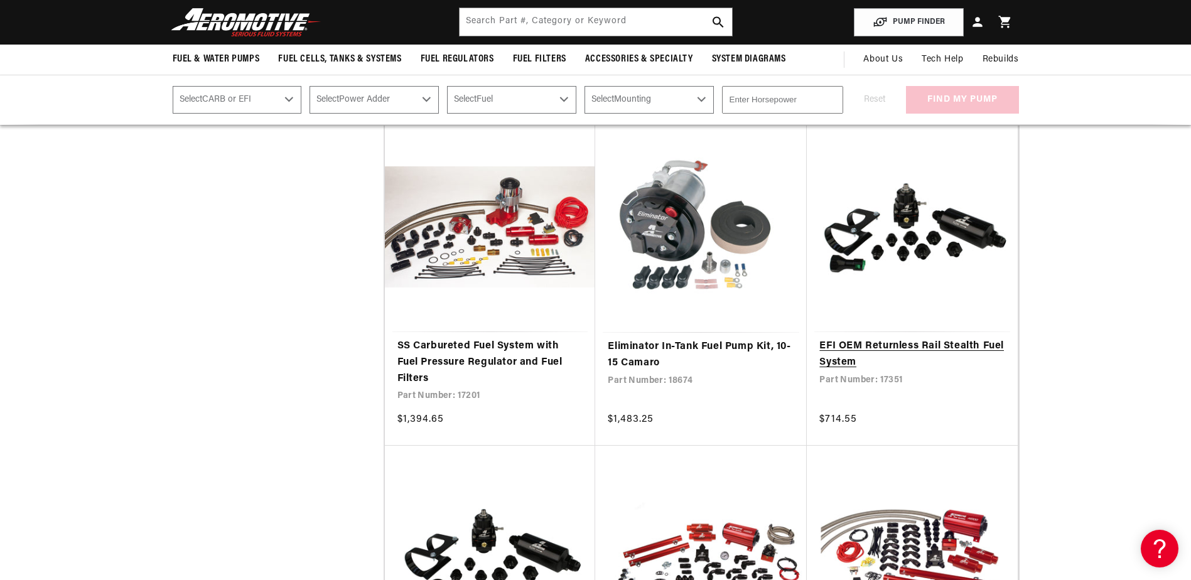
scroll to position [1130, 0]
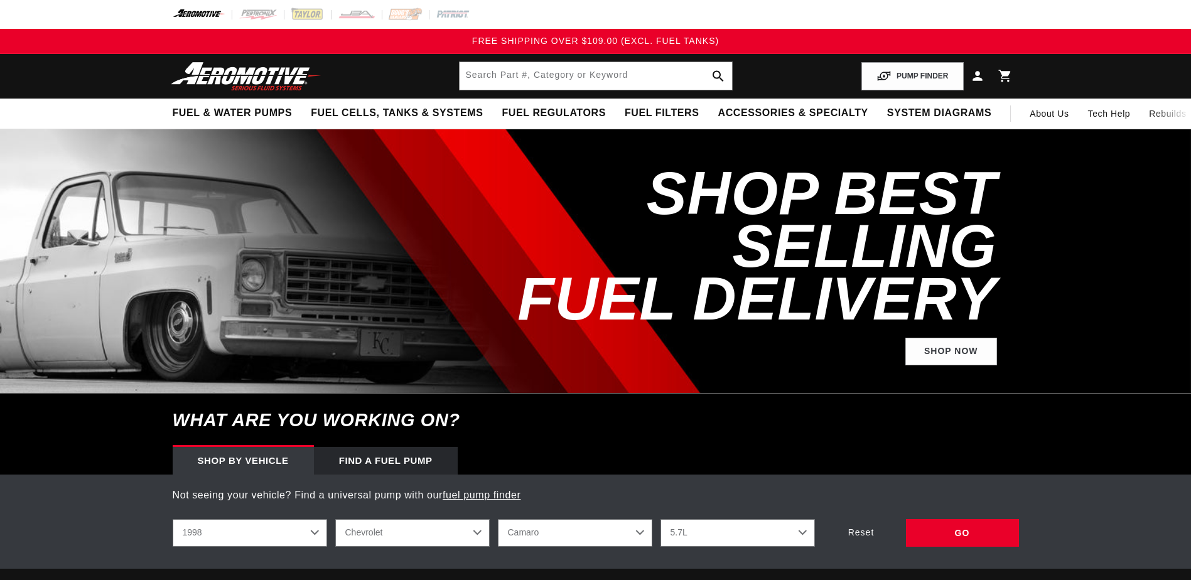
select select "1998"
select select "Chevrolet"
select select "Camaro"
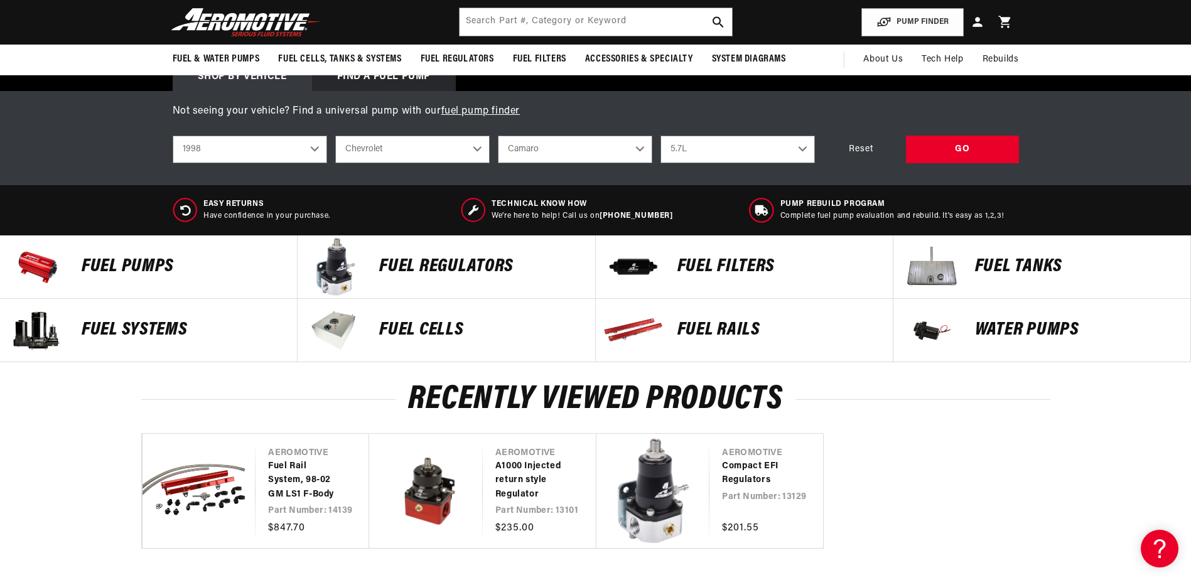
scroll to position [314, 0]
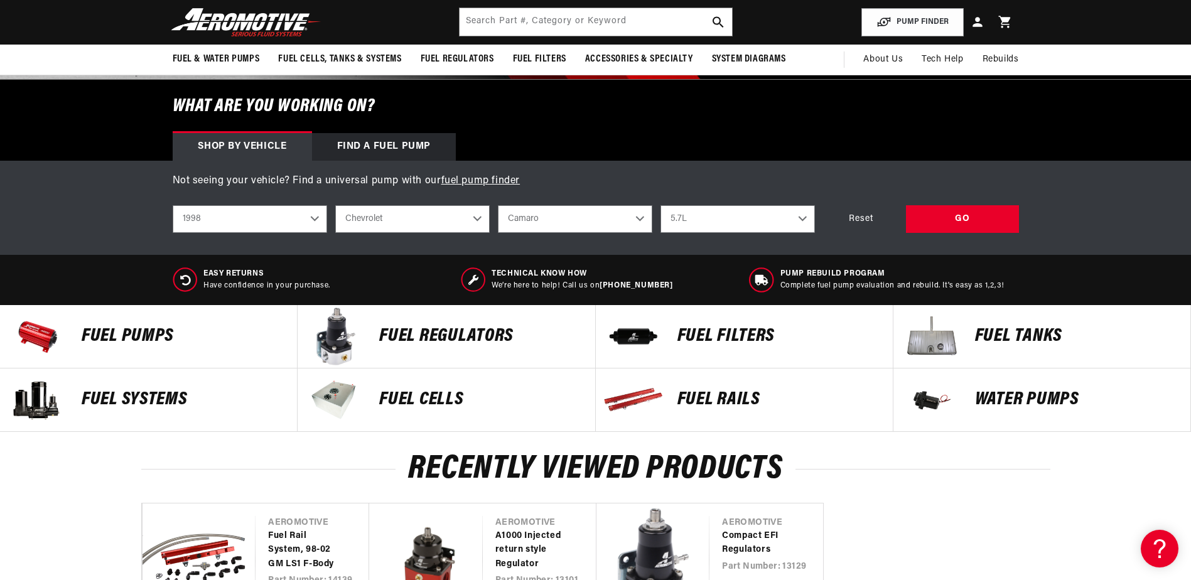
click at [1070, 409] on p "Water Pumps" at bounding box center [1076, 399] width 203 height 19
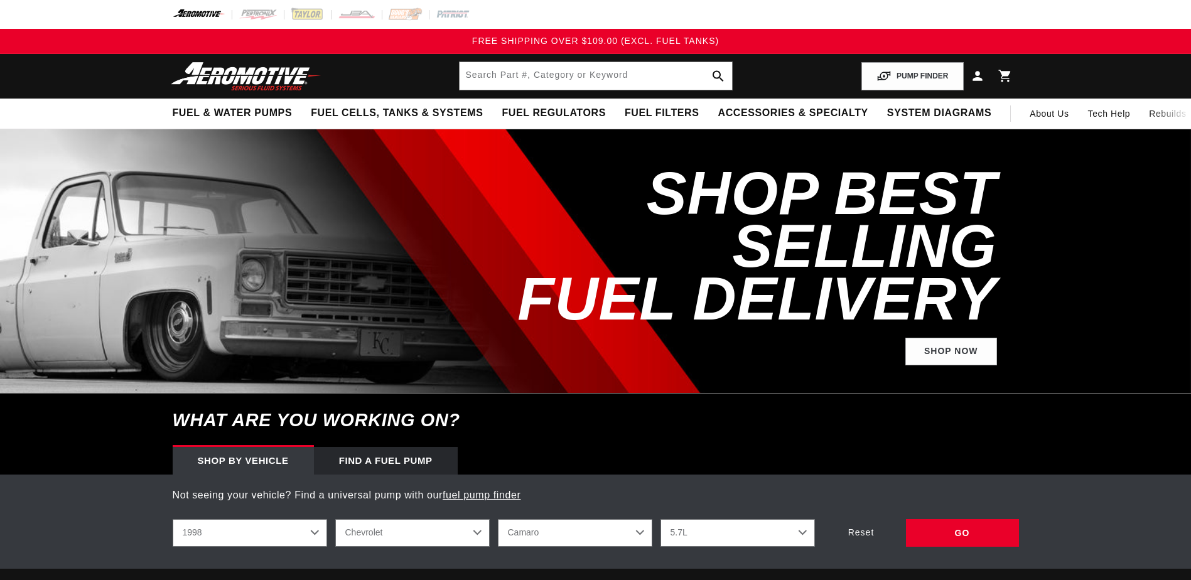
select select "1998"
select select "Chevrolet"
select select "Camaro"
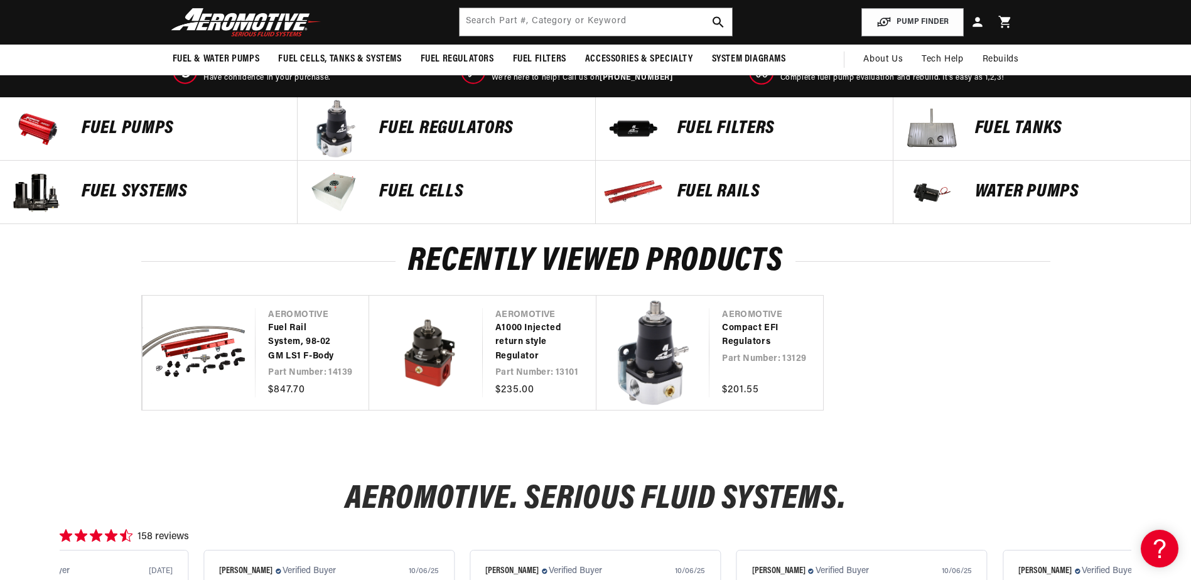
scroll to position [502, 0]
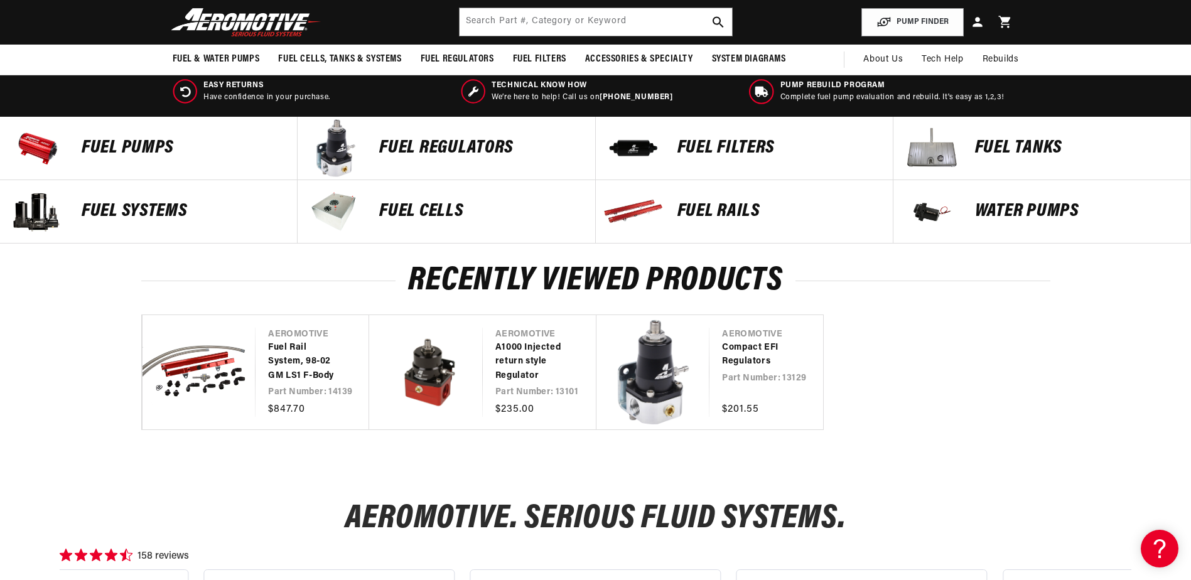
click at [756, 158] on p "FUEL FILTERS" at bounding box center [778, 148] width 203 height 19
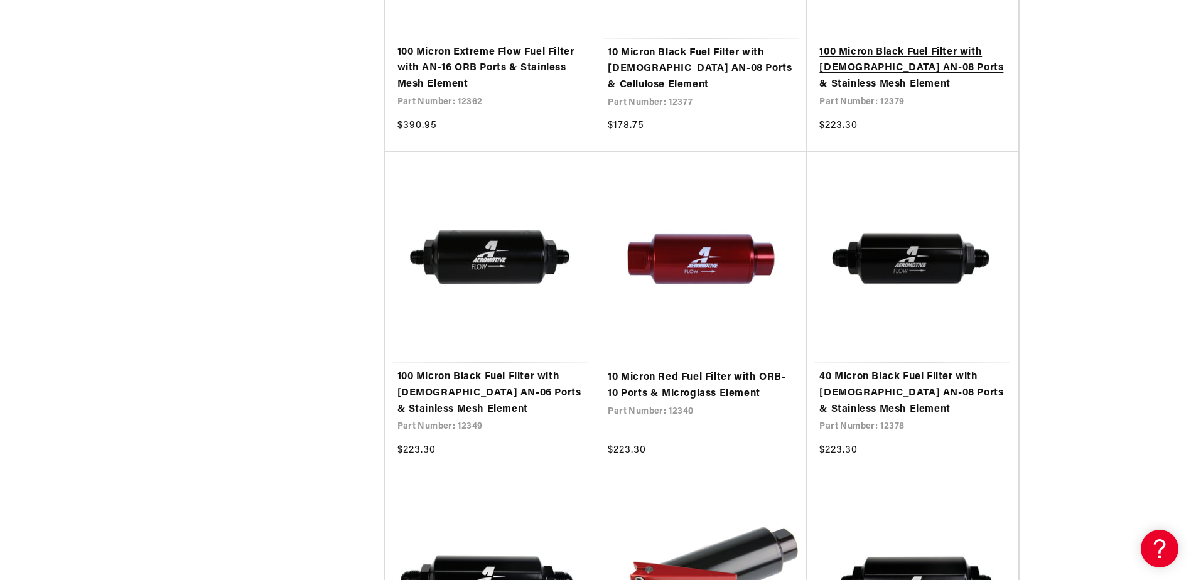
scroll to position [1883, 0]
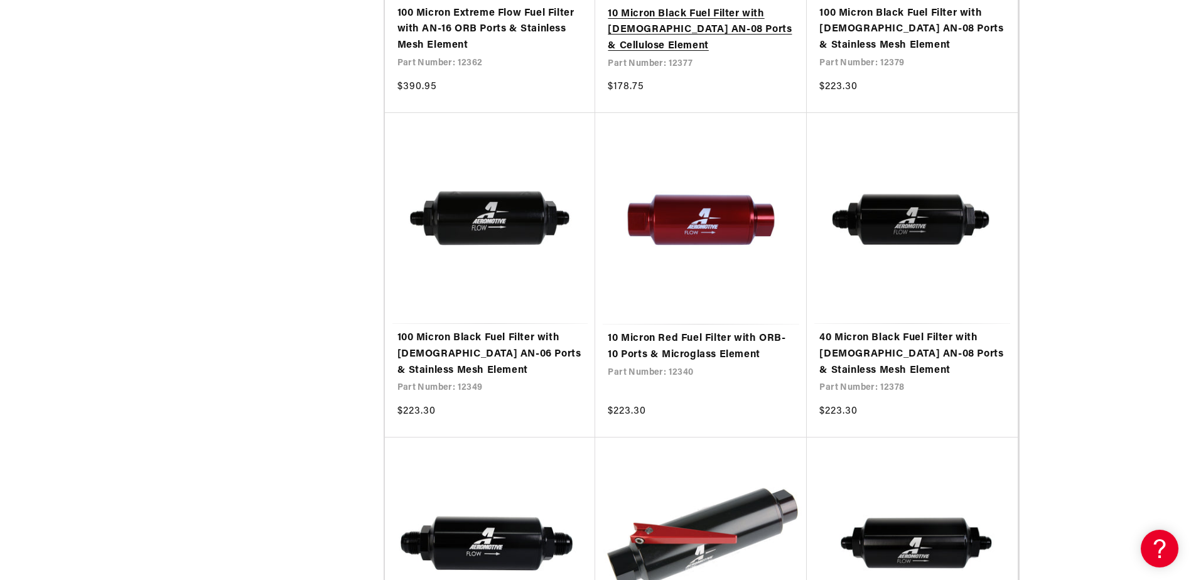
click at [745, 55] on link "10 Micron Black Fuel Filter with [DEMOGRAPHIC_DATA] AN-08 Ports & Cellulose Ele…" at bounding box center [701, 30] width 186 height 48
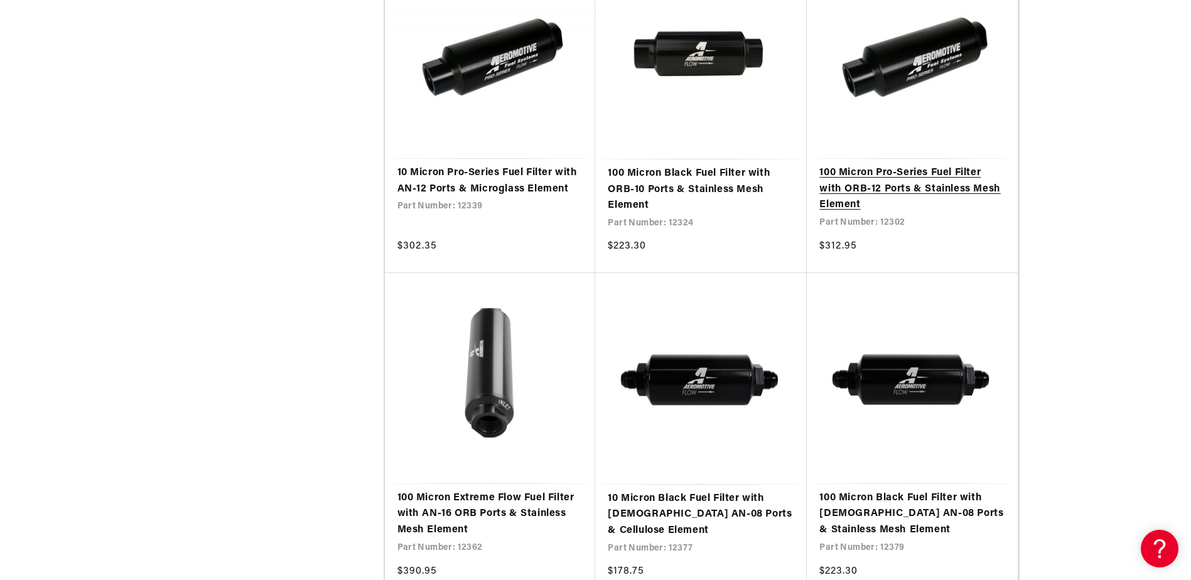
scroll to position [1444, 0]
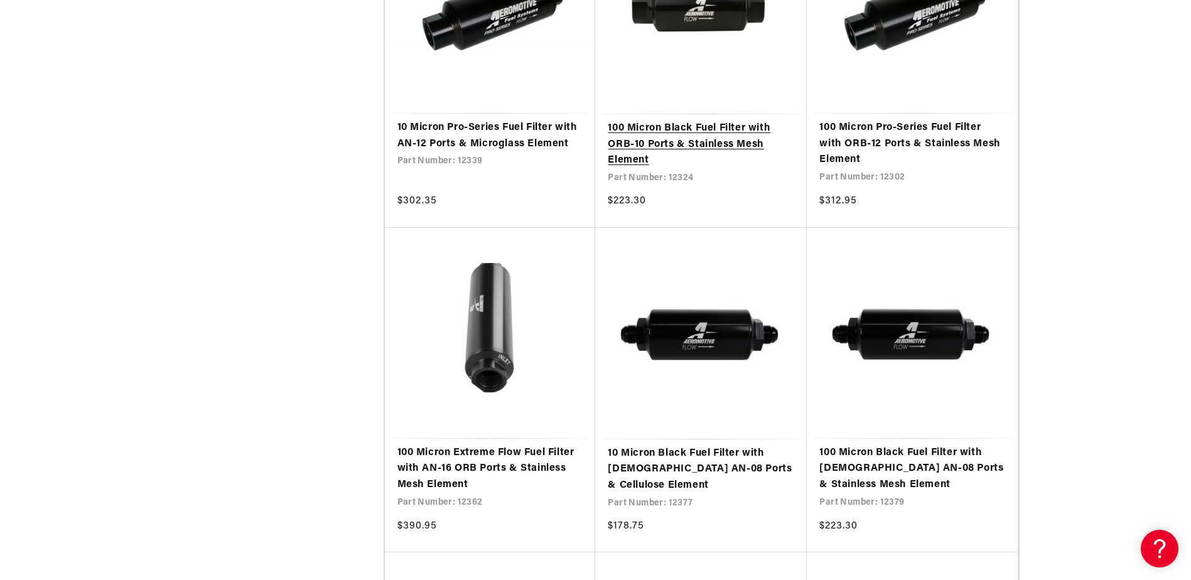
click at [679, 169] on link "100 Micron Black Fuel Filter with ORB-10 Ports & Stainless Mesh Element" at bounding box center [701, 145] width 186 height 48
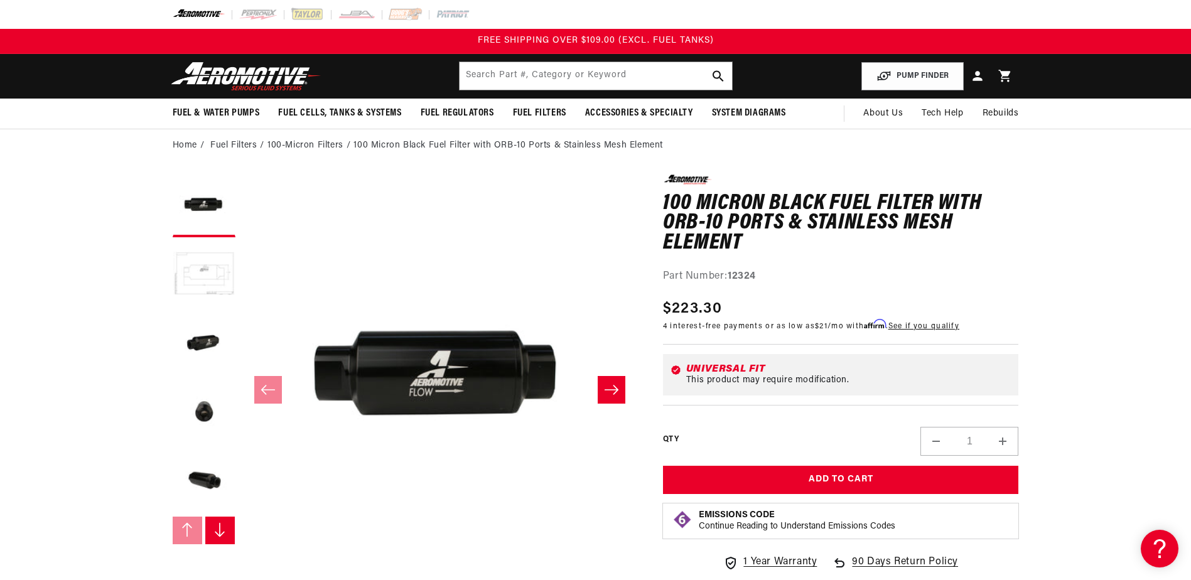
click at [173, 301] on button "Load image 2 in gallery view" at bounding box center [204, 275] width 63 height 63
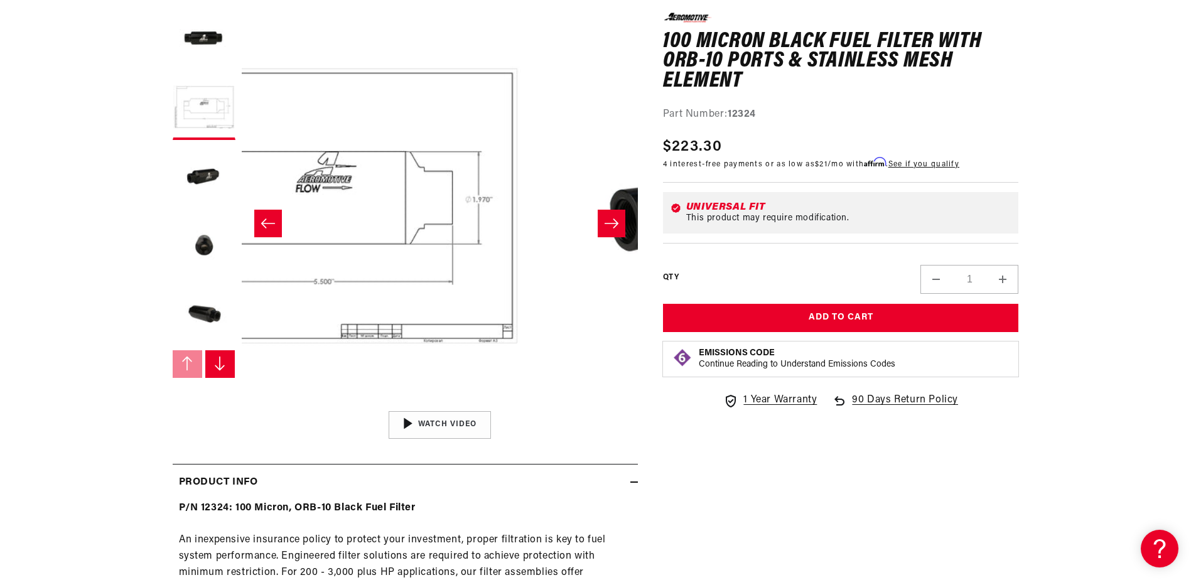
scroll to position [188, 0]
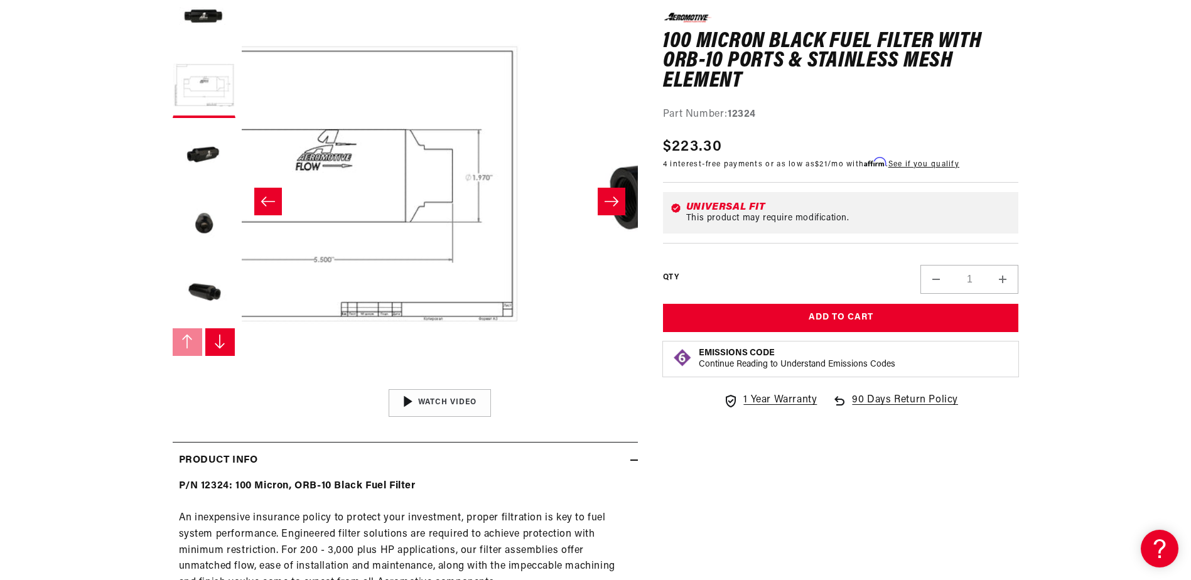
click at [173, 394] on button "Load image 6 in gallery view" at bounding box center [204, 362] width 63 height 63
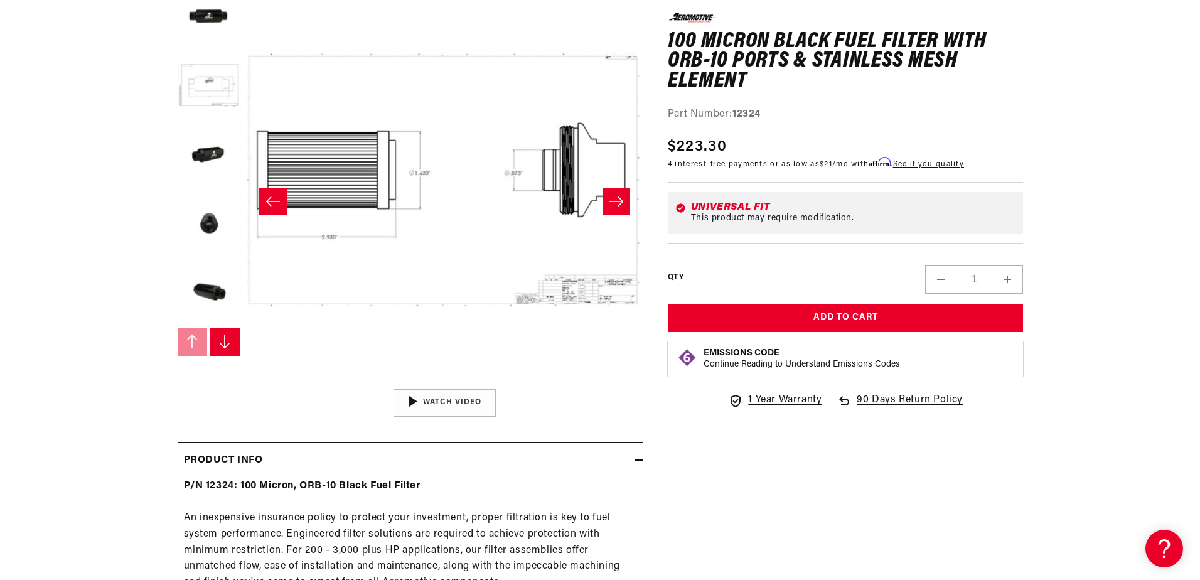
scroll to position [1, 2563]
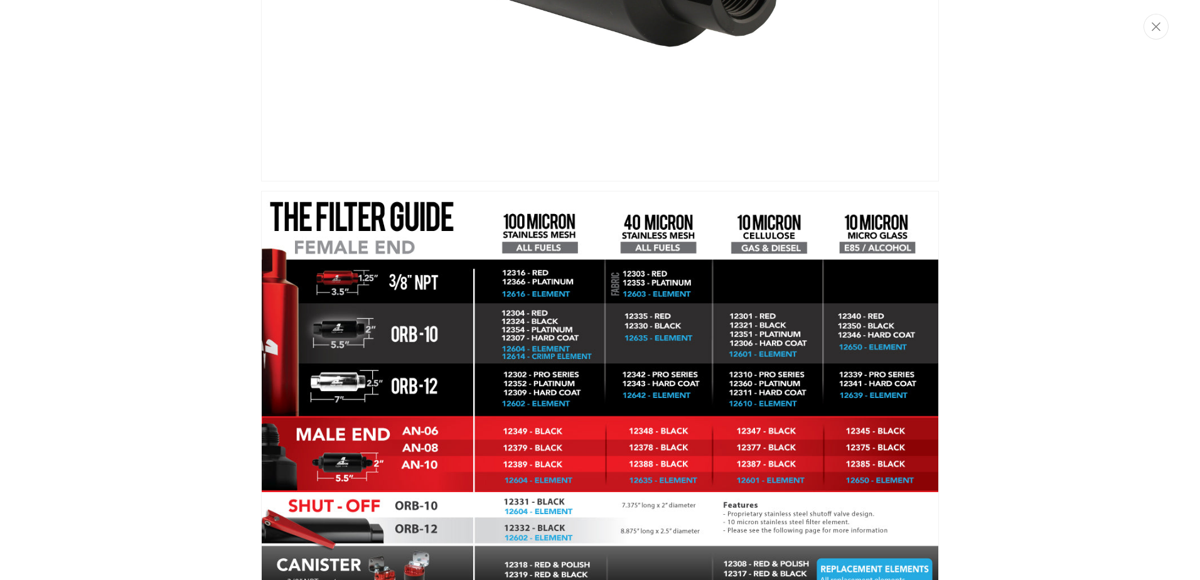
scroll to position [2285, 0]
